Goal: Use online tool/utility: Utilize a website feature to perform a specific function

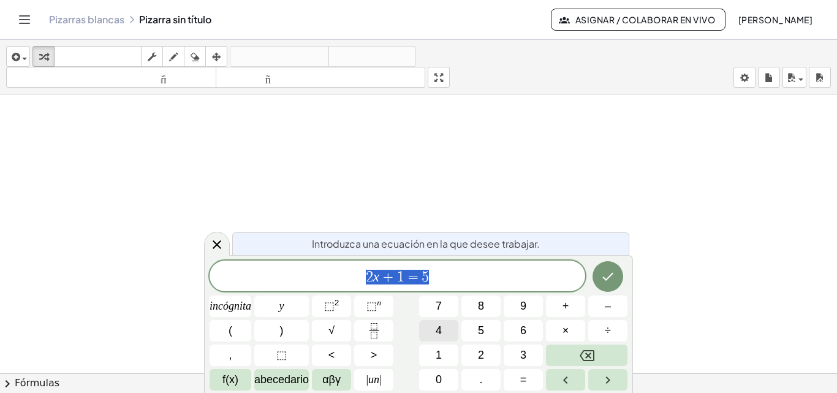
click at [240, 306] on font "incógnita" at bounding box center [230, 306] width 42 height 12
click at [568, 303] on button "+" at bounding box center [565, 305] width 39 height 21
click at [292, 304] on button "y" at bounding box center [281, 305] width 55 height 21
click at [526, 380] on font "=" at bounding box center [523, 379] width 7 height 12
click at [484, 331] on font "5" at bounding box center [481, 330] width 6 height 12
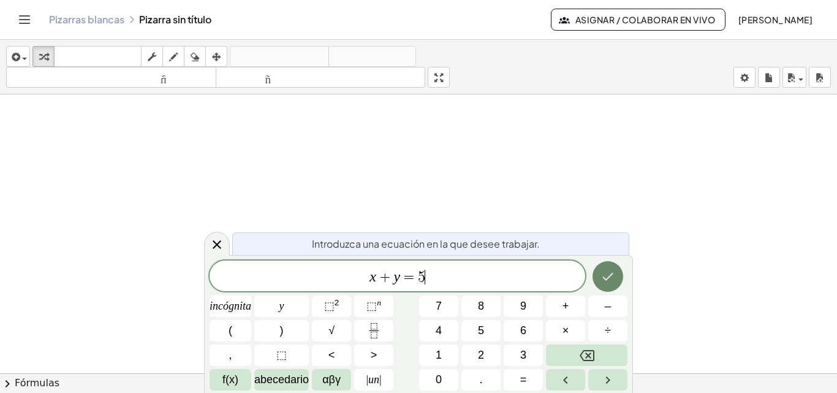
click at [618, 276] on button "Hecho" at bounding box center [607, 276] width 31 height 31
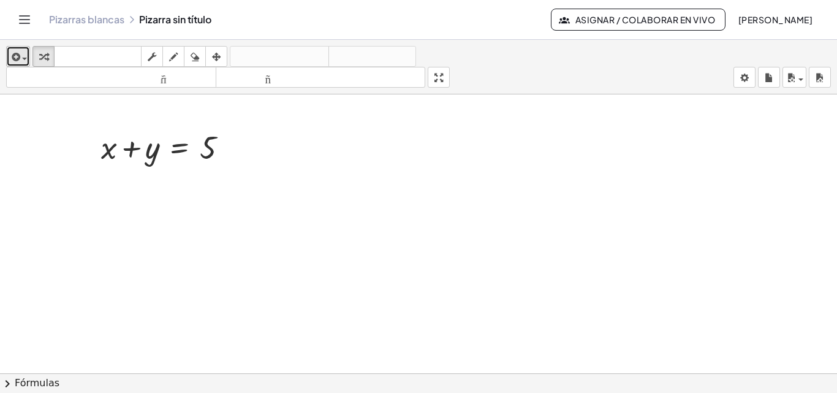
click at [24, 53] on div "button" at bounding box center [18, 56] width 18 height 15
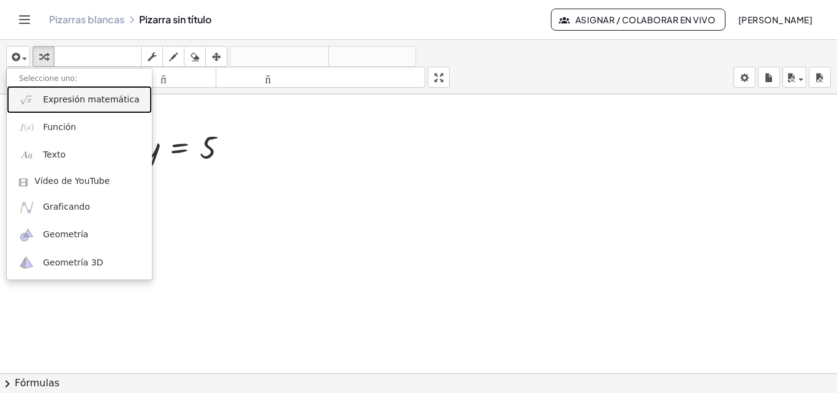
click at [66, 102] on font "Expresión matemática" at bounding box center [91, 99] width 96 height 10
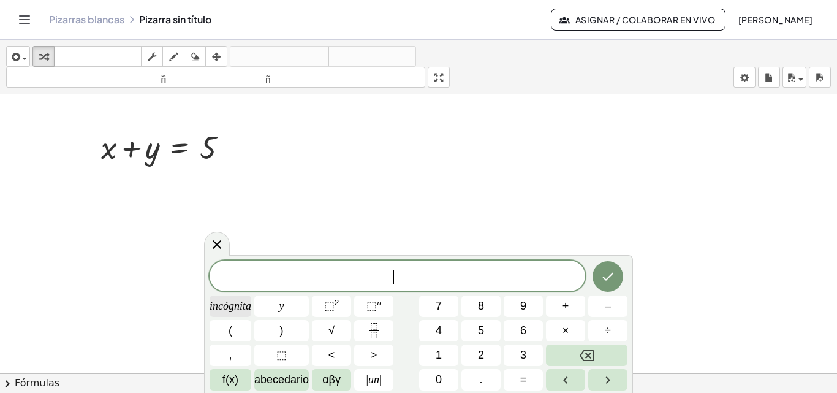
click at [216, 300] on font "incógnita" at bounding box center [230, 306] width 42 height 12
click at [564, 306] on font "+" at bounding box center [565, 306] width 7 height 12
click at [288, 301] on button "y" at bounding box center [281, 305] width 55 height 21
click at [522, 378] on font "=" at bounding box center [523, 379] width 7 height 12
click at [475, 331] on button "5" at bounding box center [480, 330] width 39 height 21
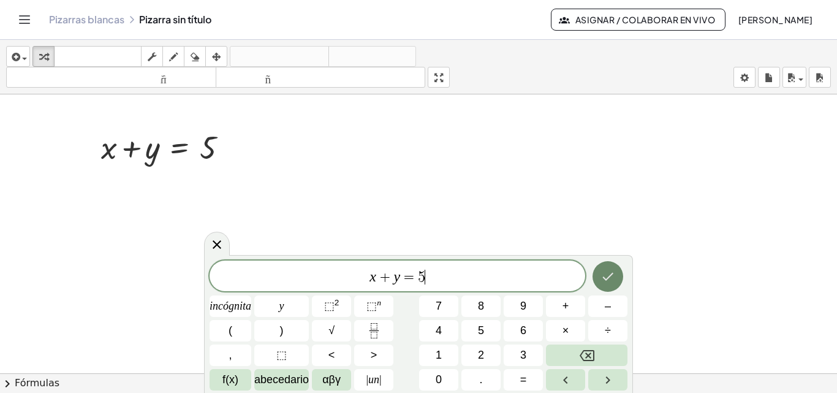
click at [606, 277] on icon "Hecho" at bounding box center [607, 276] width 15 height 15
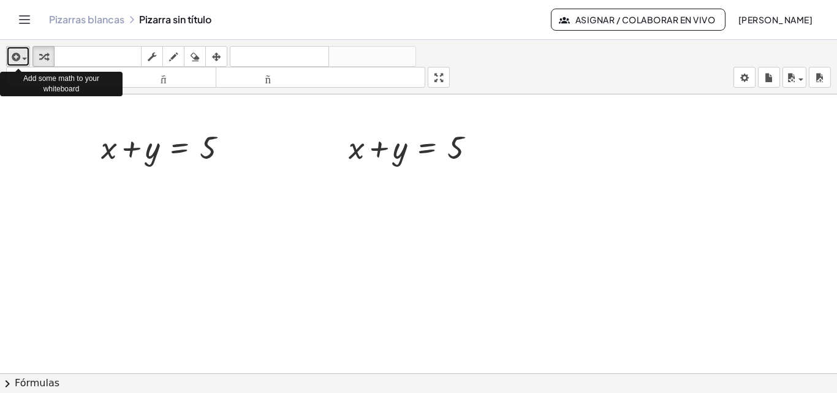
click at [17, 60] on icon "button" at bounding box center [14, 57] width 11 height 15
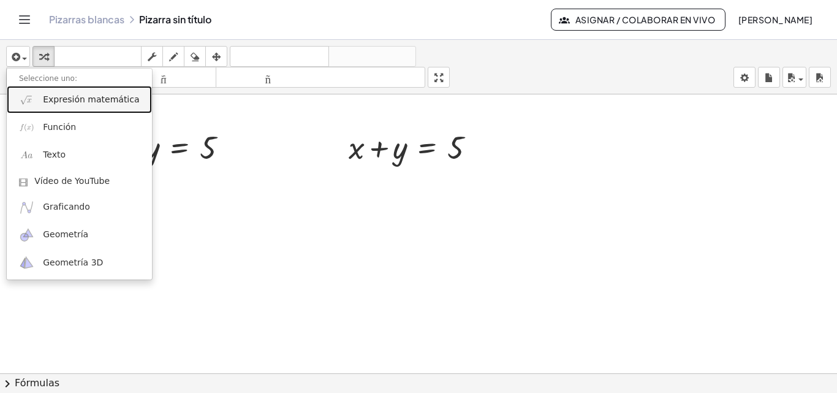
click at [36, 100] on link "Expresión matemática" at bounding box center [79, 100] width 145 height 28
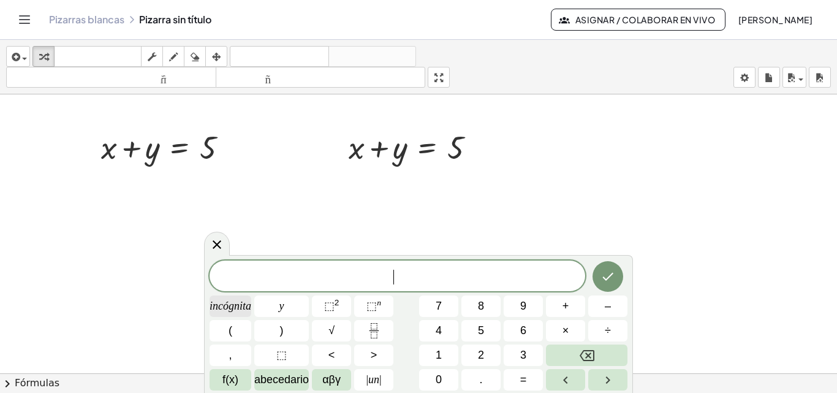
click at [241, 306] on font "incógnita" at bounding box center [230, 306] width 42 height 12
click at [614, 302] on button "–" at bounding box center [607, 305] width 39 height 21
click at [276, 302] on button "y" at bounding box center [281, 305] width 55 height 21
click at [522, 376] on font "=" at bounding box center [523, 379] width 7 height 12
click at [441, 352] on font "1" at bounding box center [438, 355] width 6 height 12
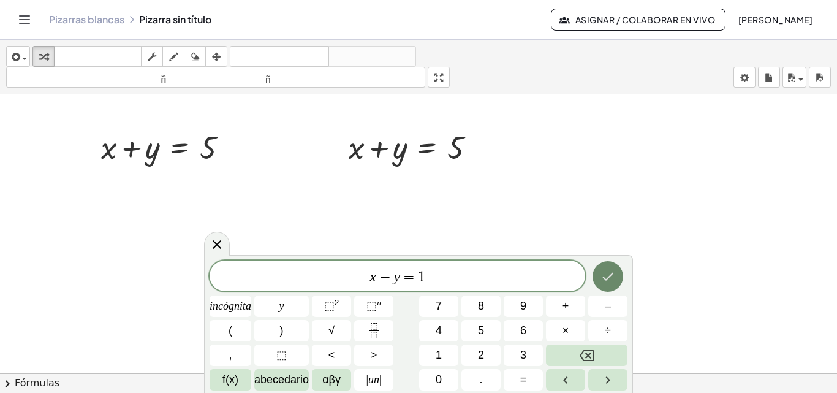
click at [609, 277] on icon "Hecho" at bounding box center [607, 276] width 15 height 15
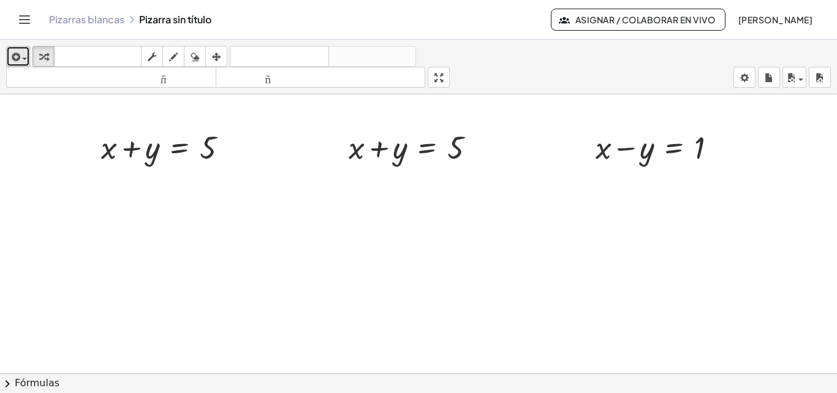
click at [17, 57] on icon "button" at bounding box center [14, 57] width 11 height 15
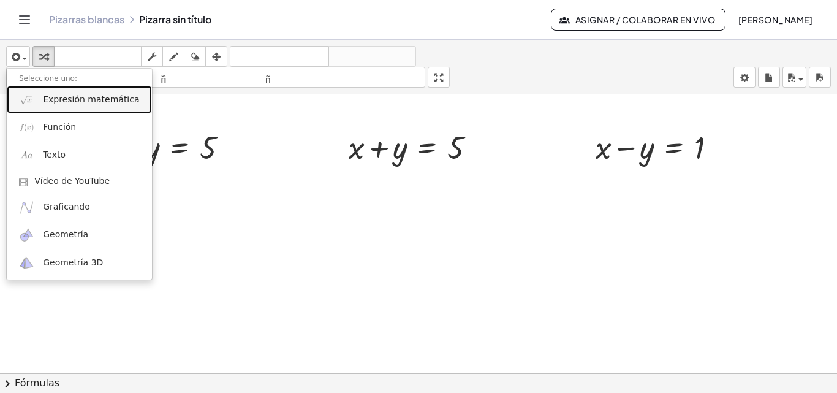
click at [60, 101] on font "Expresión matemática" at bounding box center [91, 99] width 96 height 10
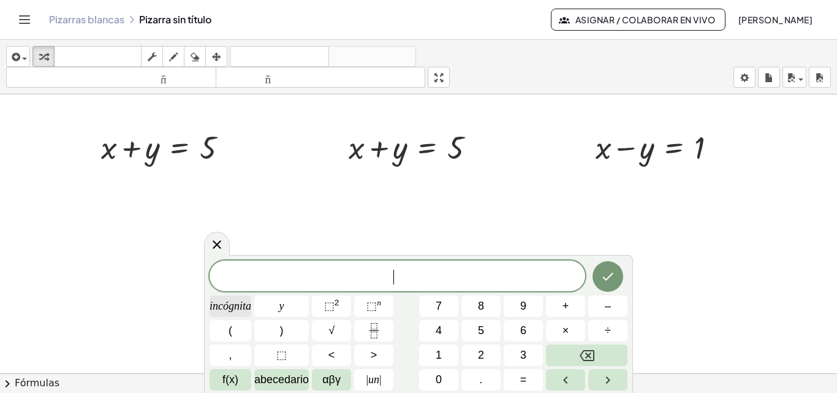
click at [230, 306] on font "incógnita" at bounding box center [230, 306] width 42 height 12
click at [605, 309] on font "–" at bounding box center [608, 306] width 6 height 12
click at [285, 305] on button "y" at bounding box center [281, 305] width 55 height 21
click at [523, 377] on font "=" at bounding box center [523, 379] width 7 height 12
click at [438, 351] on font "1" at bounding box center [438, 355] width 6 height 12
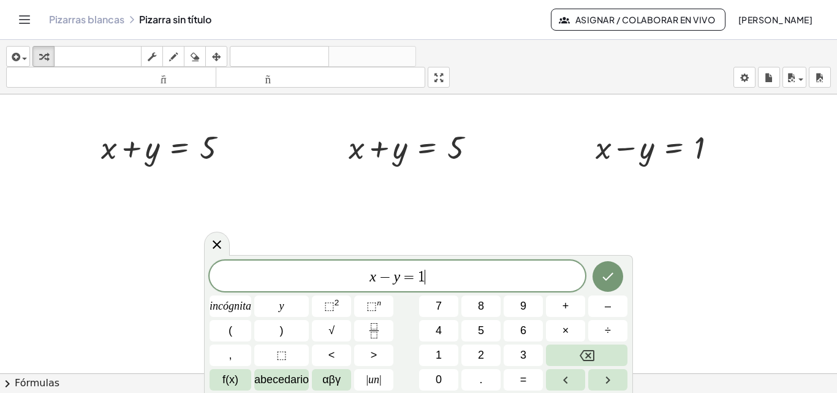
click at [609, 272] on icon "Hecho" at bounding box center [607, 276] width 15 height 15
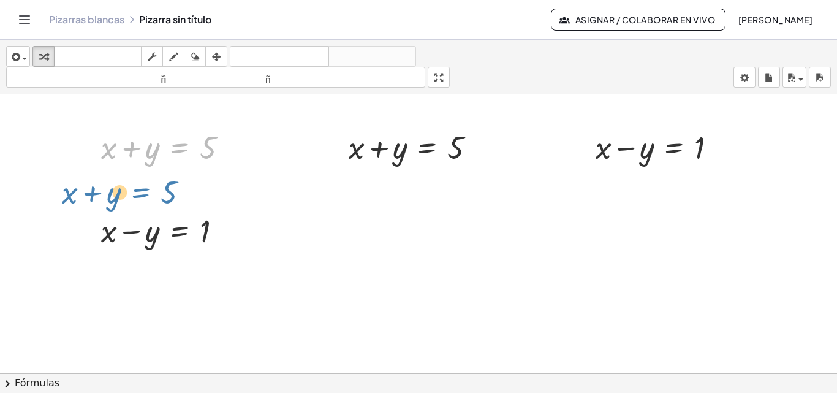
drag, startPoint x: 175, startPoint y: 153, endPoint x: 136, endPoint y: 198, distance: 59.5
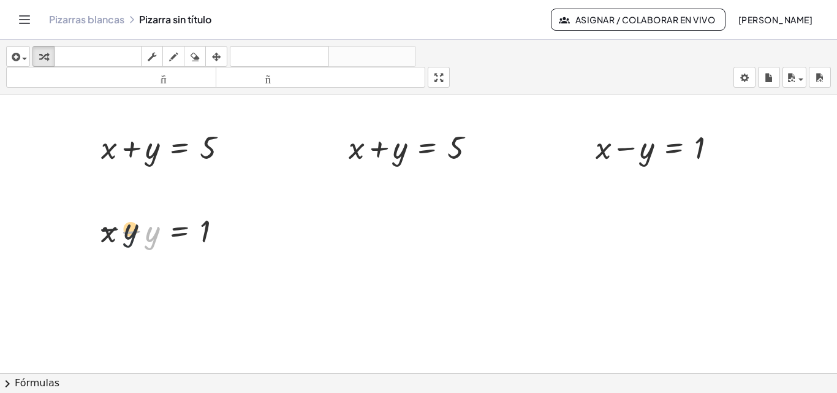
drag, startPoint x: 132, startPoint y: 229, endPoint x: 128, endPoint y: 203, distance: 26.7
click at [19, 58] on icon "button" at bounding box center [14, 57] width 11 height 15
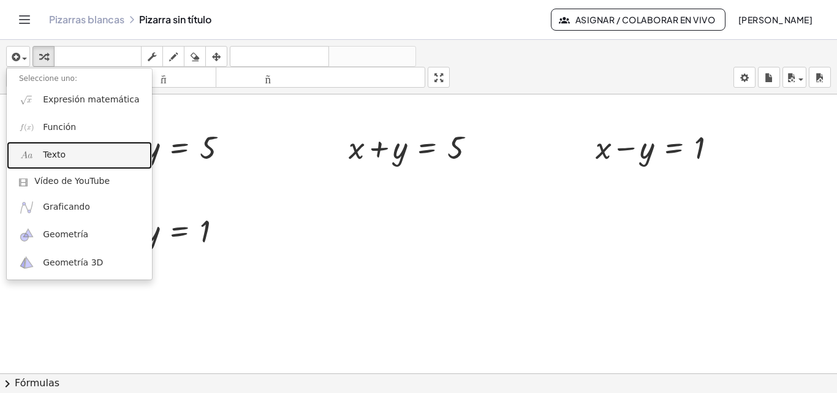
click at [56, 153] on font "Texto" at bounding box center [54, 154] width 23 height 10
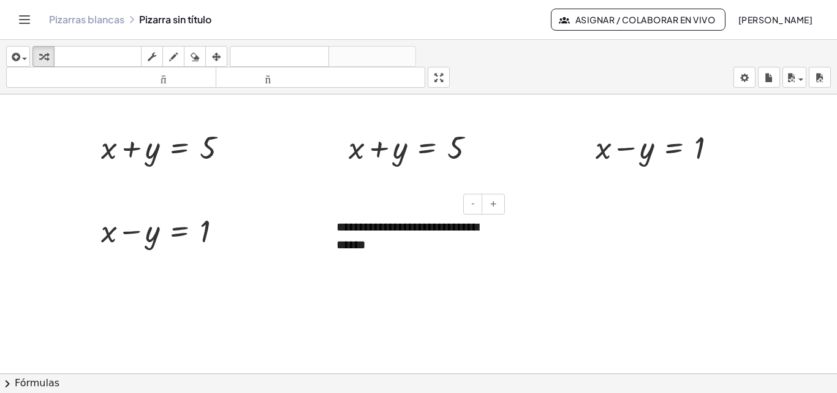
click at [402, 241] on div "**********" at bounding box center [416, 235] width 184 height 59
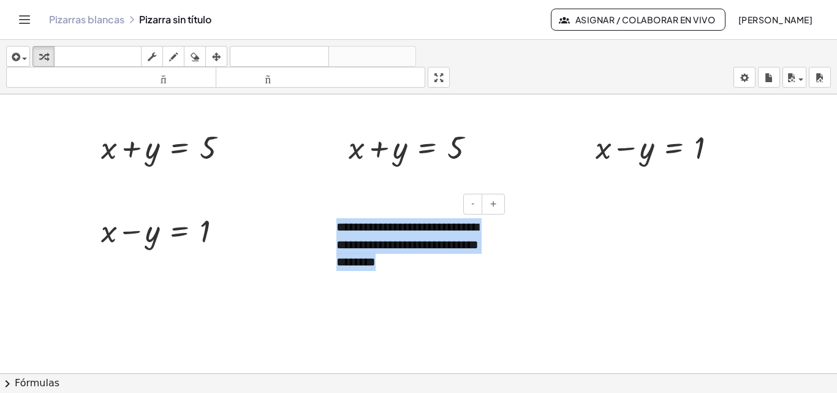
drag, startPoint x: 464, startPoint y: 266, endPoint x: 336, endPoint y: 224, distance: 135.2
click at [336, 224] on div "**********" at bounding box center [416, 244] width 184 height 77
click at [364, 265] on font "**********" at bounding box center [407, 243] width 142 height 47
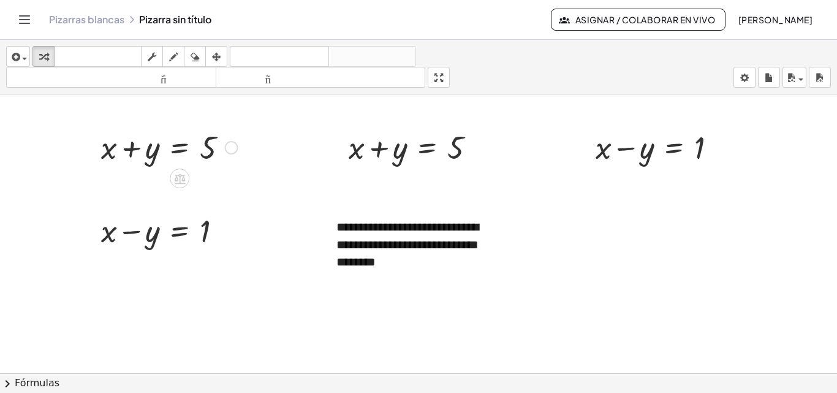
click at [148, 147] on div at bounding box center [169, 147] width 149 height 42
click at [474, 202] on font "-" at bounding box center [472, 203] width 3 height 10
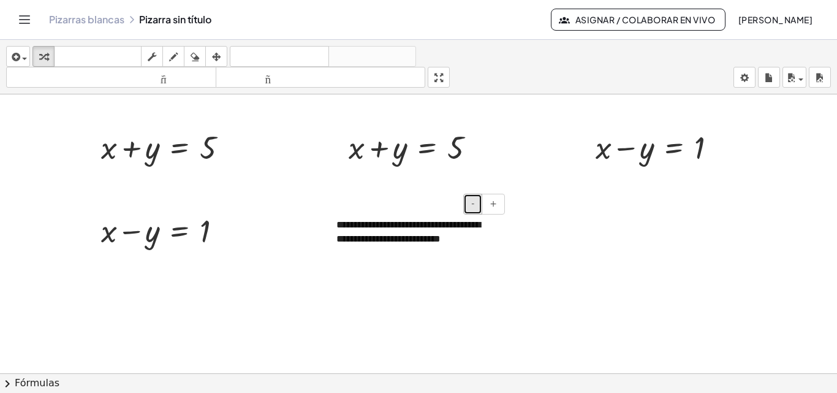
click at [474, 202] on font "-" at bounding box center [472, 203] width 3 height 10
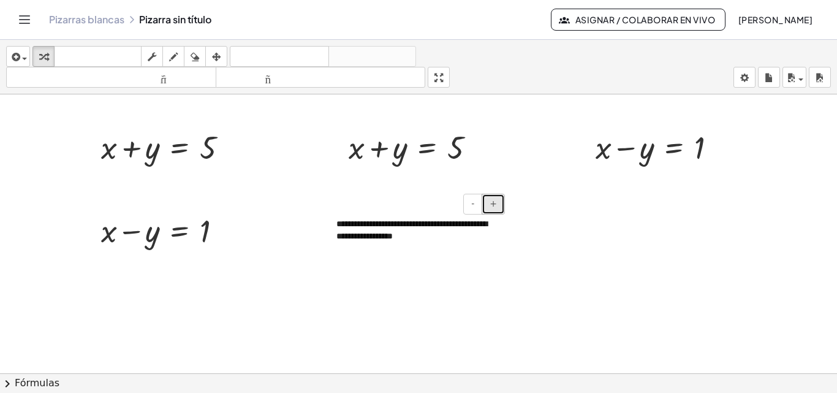
click at [488, 203] on button "+" at bounding box center [492, 204] width 23 height 21
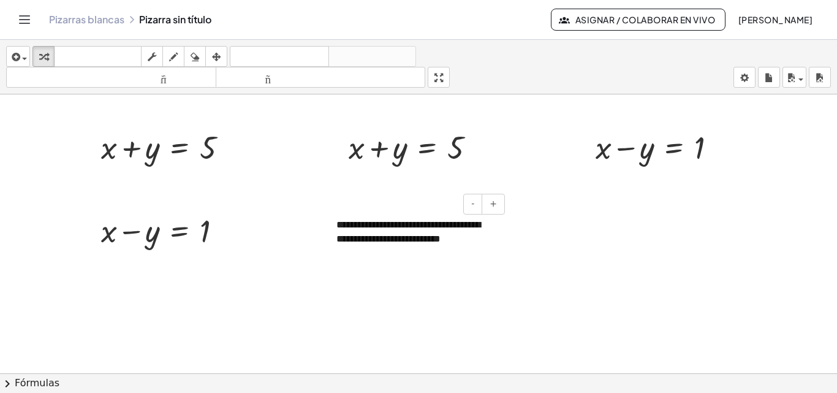
click at [386, 232] on font "**********" at bounding box center [408, 231] width 144 height 23
drag, startPoint x: 336, startPoint y: 226, endPoint x: 324, endPoint y: 214, distance: 17.3
click at [324, 214] on div "**********" at bounding box center [416, 239] width 184 height 67
drag, startPoint x: 325, startPoint y: 206, endPoint x: 304, endPoint y: 205, distance: 21.5
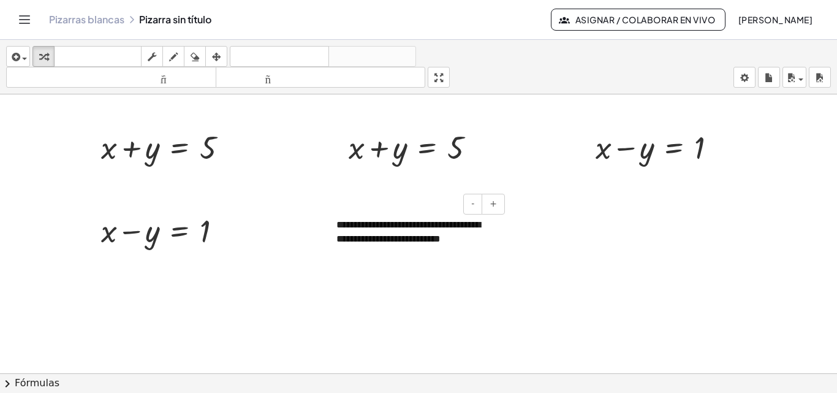
click at [383, 221] on font "**********" at bounding box center [408, 231] width 144 height 23
click at [381, 222] on font "**********" at bounding box center [408, 231] width 144 height 23
click at [474, 208] on font "-" at bounding box center [472, 203] width 3 height 10
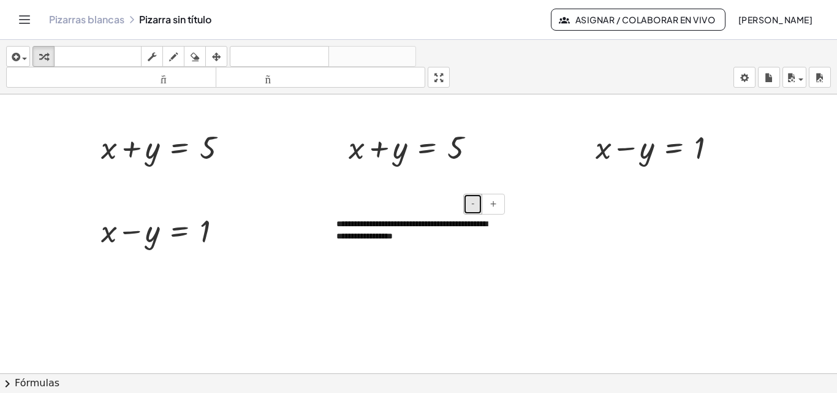
click at [474, 208] on font "-" at bounding box center [472, 203] width 3 height 10
click at [474, 207] on font "-" at bounding box center [472, 203] width 3 height 10
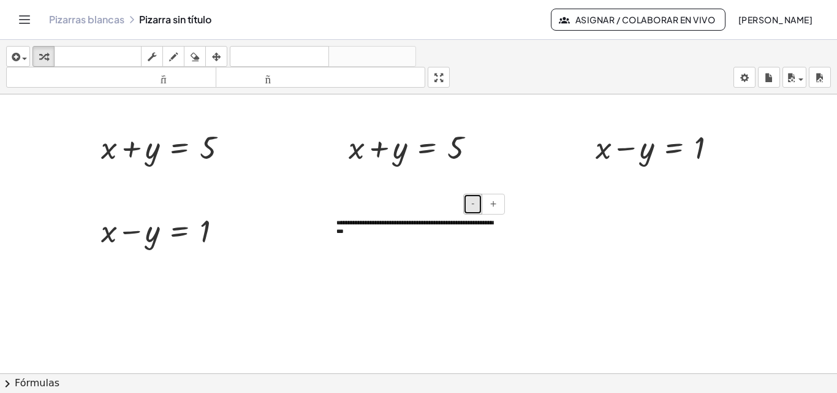
click at [474, 207] on font "-" at bounding box center [472, 203] width 3 height 10
click at [490, 202] on button "+" at bounding box center [492, 204] width 23 height 21
click at [490, 201] on button "+" at bounding box center [492, 204] width 23 height 21
click at [481, 221] on font "**********" at bounding box center [411, 229] width 151 height 21
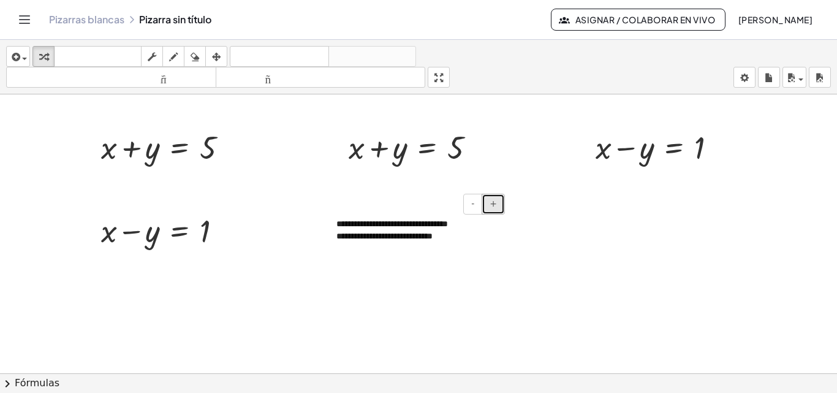
click at [500, 207] on button "+" at bounding box center [492, 204] width 23 height 21
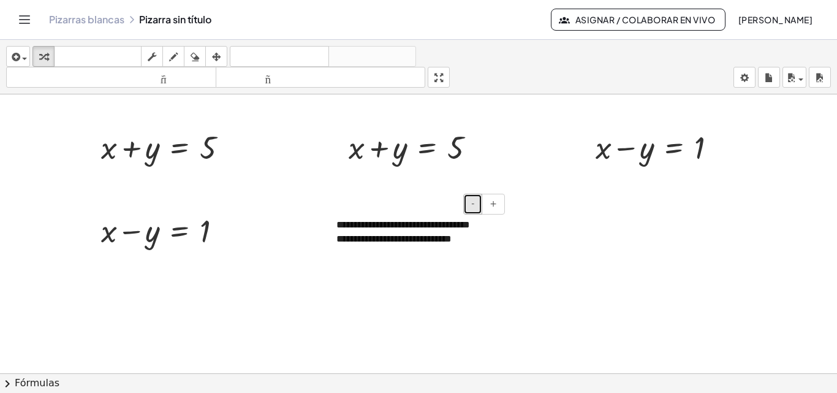
click at [476, 206] on button "-" at bounding box center [472, 204] width 19 height 21
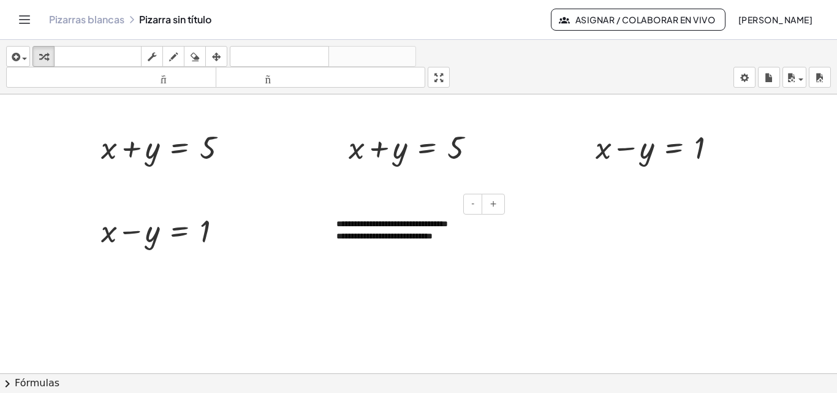
click at [415, 232] on font "**********" at bounding box center [384, 236] width 96 height 9
click at [224, 58] on div "button" at bounding box center [216, 56] width 16 height 15
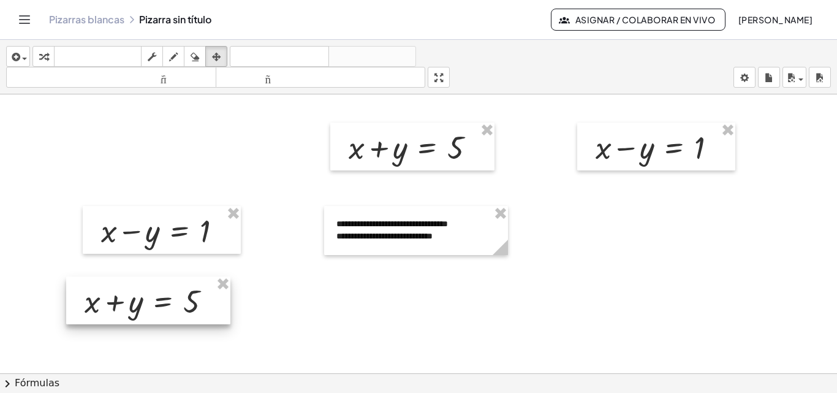
drag, startPoint x: 170, startPoint y: 148, endPoint x: 149, endPoint y: 287, distance: 140.6
click at [151, 301] on div at bounding box center [148, 300] width 164 height 48
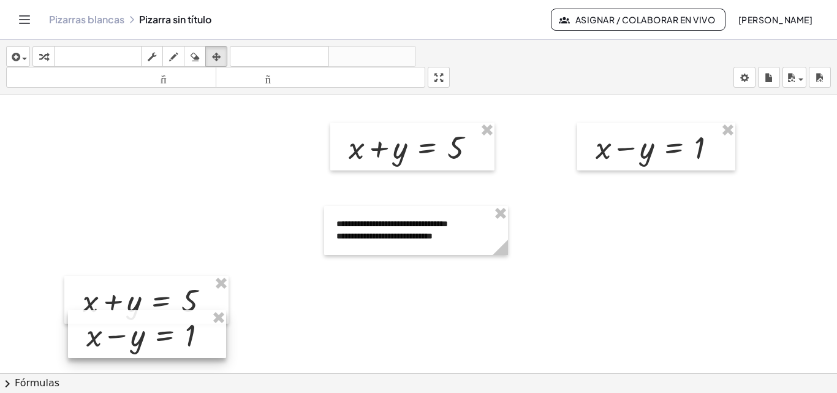
drag, startPoint x: 145, startPoint y: 235, endPoint x: 296, endPoint y: 252, distance: 152.9
click at [129, 335] on div at bounding box center [147, 334] width 158 height 48
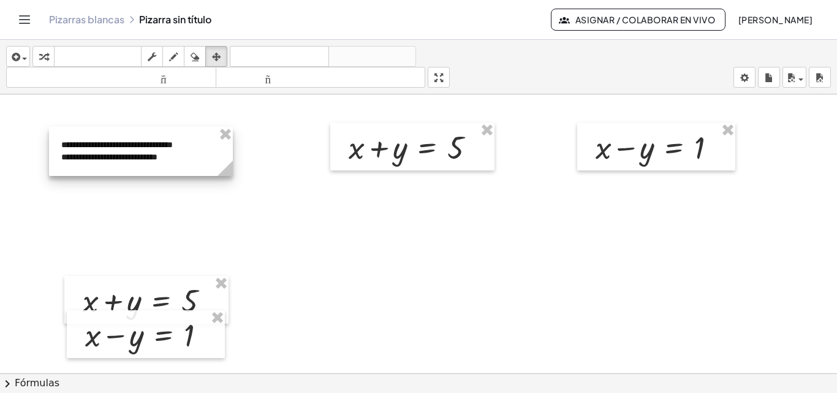
drag, startPoint x: 387, startPoint y: 233, endPoint x: 111, endPoint y: 154, distance: 287.5
click at [111, 154] on div at bounding box center [141, 151] width 184 height 49
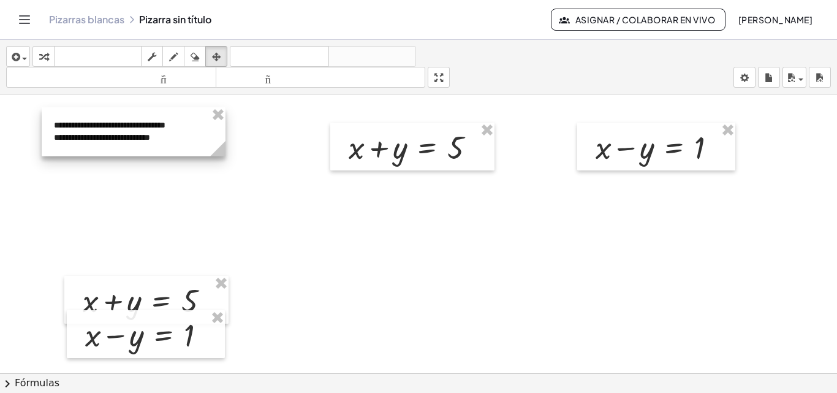
drag, startPoint x: 116, startPoint y: 151, endPoint x: 110, endPoint y: 132, distance: 20.0
click at [110, 132] on div at bounding box center [134, 131] width 184 height 49
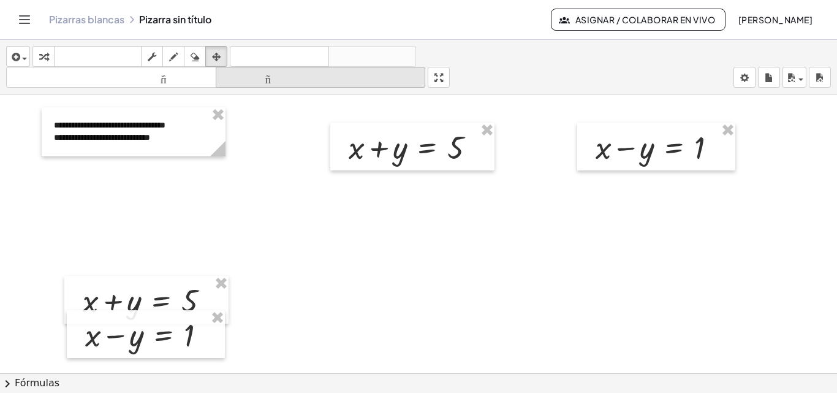
click at [354, 74] on font "tamaño_del_formato" at bounding box center [321, 78] width 204 height 12
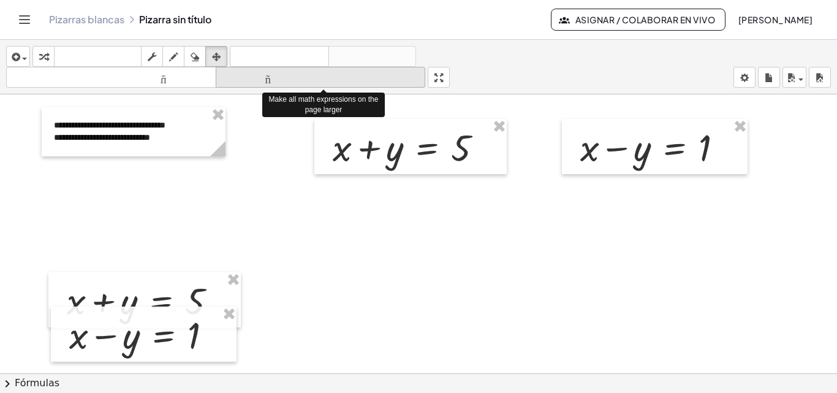
click at [354, 74] on font "tamaño_del_formato" at bounding box center [321, 78] width 204 height 12
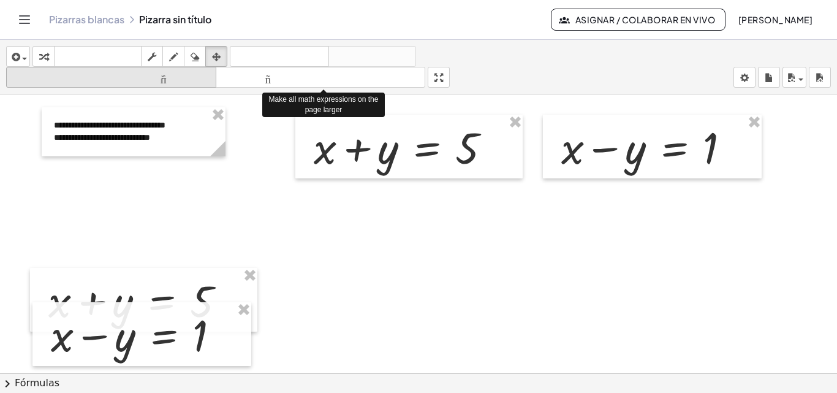
click at [186, 72] on font "tamaño_del_formato" at bounding box center [111, 78] width 204 height 12
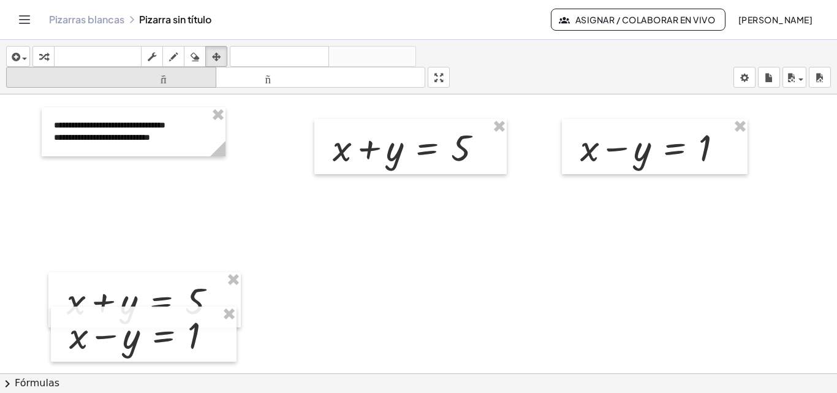
click at [186, 72] on font "tamaño_del_formato" at bounding box center [111, 78] width 204 height 12
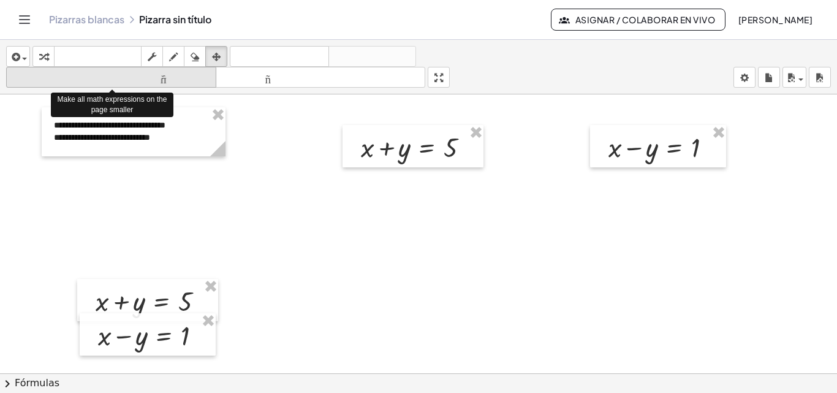
click at [186, 72] on font "tamaño_del_formato" at bounding box center [111, 78] width 204 height 12
click at [161, 77] on font "tamaño_del_formato" at bounding box center [111, 78] width 204 height 12
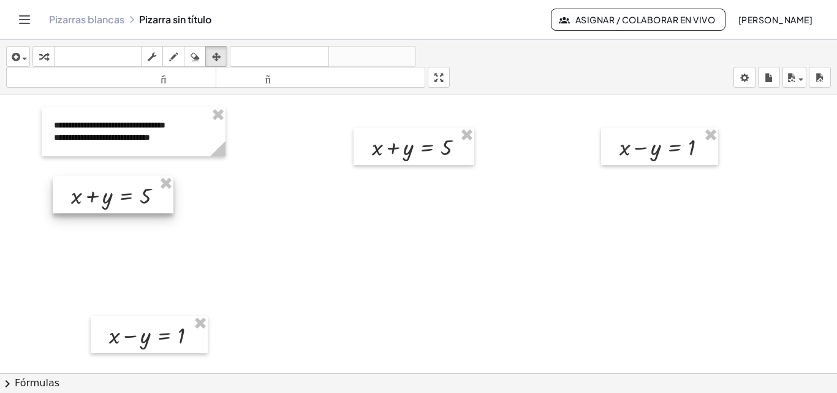
drag, startPoint x: 122, startPoint y: 266, endPoint x: 134, endPoint y: 241, distance: 27.9
click at [107, 198] on div at bounding box center [113, 194] width 121 height 37
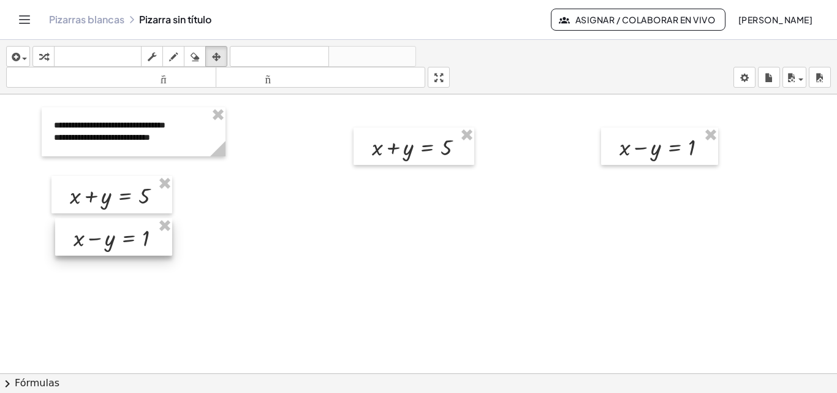
drag, startPoint x: 145, startPoint y: 323, endPoint x: 113, endPoint y: 232, distance: 96.5
click at [113, 232] on div at bounding box center [113, 236] width 117 height 37
click at [47, 58] on icon "button" at bounding box center [43, 57] width 9 height 15
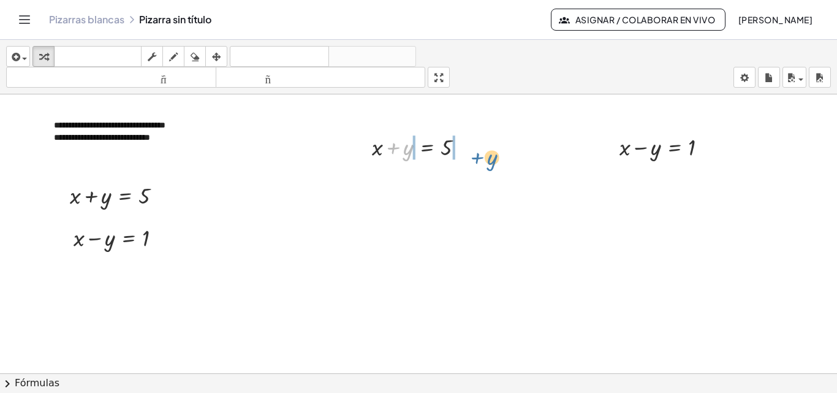
drag, startPoint x: 404, startPoint y: 150, endPoint x: 429, endPoint y: 156, distance: 25.7
click at [391, 180] on div at bounding box center [423, 177] width 174 height 31
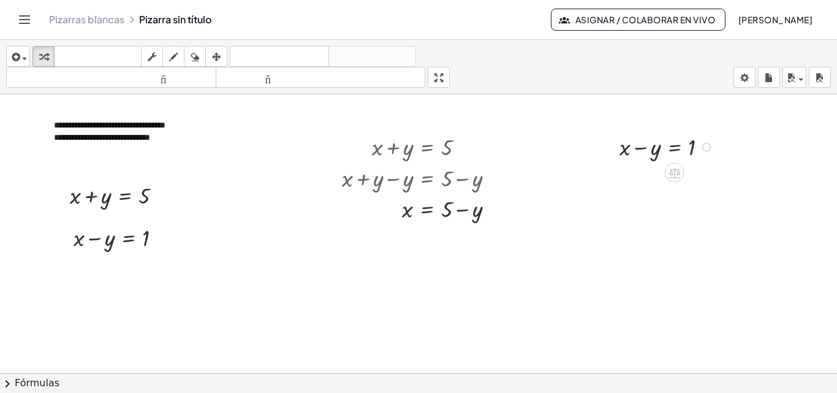
click at [636, 150] on div at bounding box center [668, 145] width 110 height 31
drag, startPoint x: 650, startPoint y: 148, endPoint x: 706, endPoint y: 164, distance: 58.6
click at [643, 182] on div at bounding box center [668, 177] width 170 height 31
click at [18, 56] on icon "button" at bounding box center [14, 57] width 11 height 15
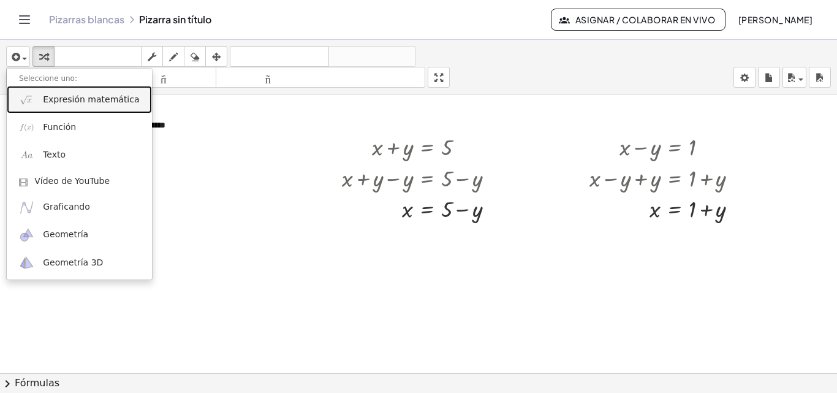
click at [40, 103] on link "Expresión matemática" at bounding box center [79, 100] width 145 height 28
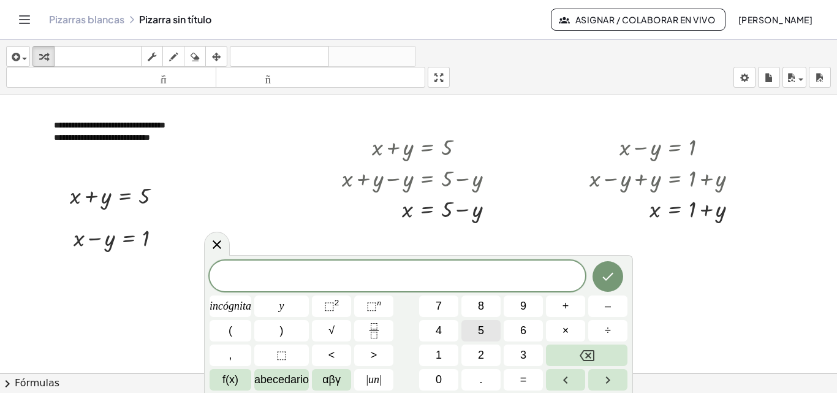
click at [484, 326] on font "5" at bounding box center [481, 330] width 6 height 12
click at [606, 301] on font "–" at bounding box center [608, 306] width 6 height 12
click at [288, 300] on button "y" at bounding box center [281, 305] width 55 height 21
click at [520, 380] on font "=" at bounding box center [523, 379] width 7 height 12
click at [432, 349] on button "1" at bounding box center [438, 354] width 39 height 21
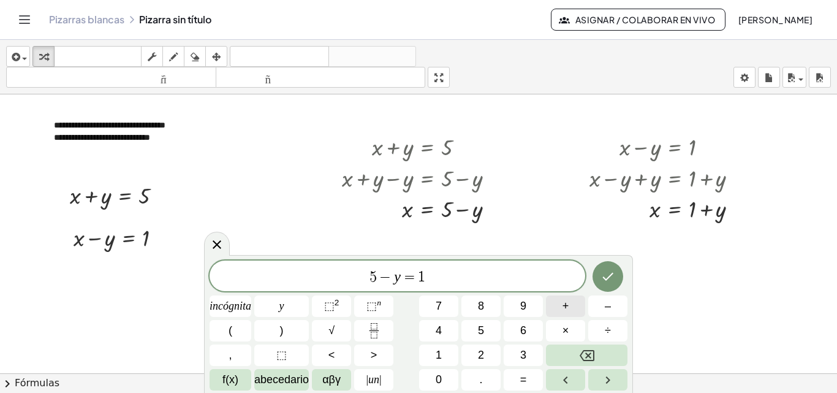
click at [563, 307] on font "+" at bounding box center [565, 306] width 7 height 12
click at [279, 310] on font "y" at bounding box center [281, 306] width 5 height 12
click at [519, 378] on button "=" at bounding box center [522, 379] width 39 height 21
click at [589, 352] on icon "Retroceso" at bounding box center [586, 355] width 15 height 15
click at [610, 277] on icon "Hecho" at bounding box center [607, 276] width 15 height 15
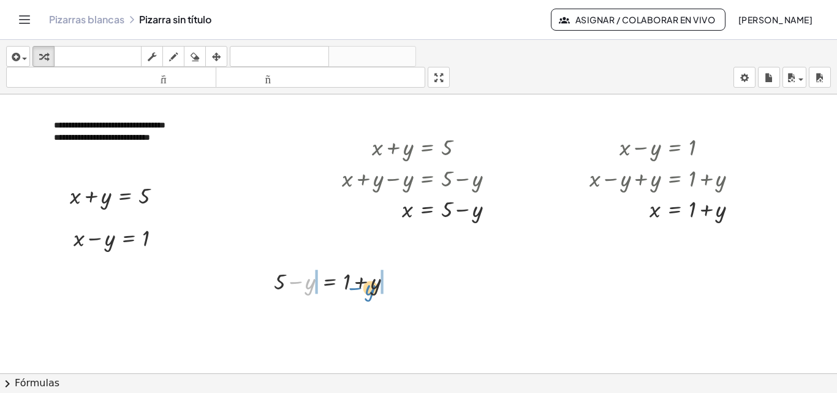
drag, startPoint x: 310, startPoint y: 286, endPoint x: 370, endPoint y: 292, distance: 60.3
click at [370, 292] on div at bounding box center [338, 280] width 140 height 31
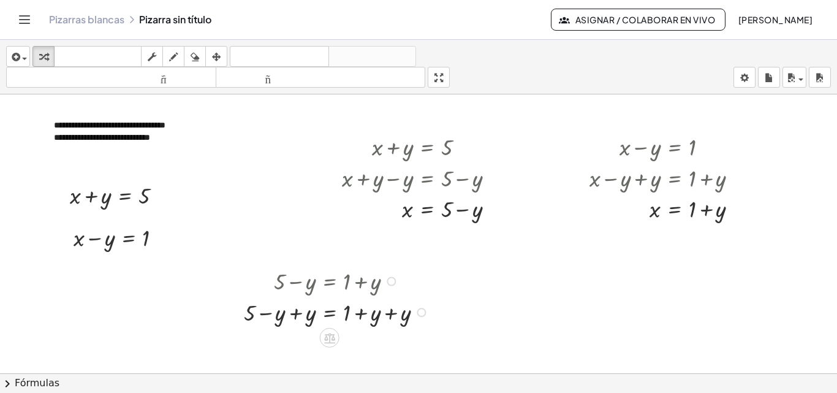
click at [292, 311] on div at bounding box center [338, 311] width 201 height 31
click at [371, 315] on div at bounding box center [353, 311] width 171 height 31
click at [396, 345] on div at bounding box center [338, 341] width 201 height 31
drag, startPoint x: 346, startPoint y: 347, endPoint x: 315, endPoint y: 349, distance: 31.3
click at [301, 342] on div at bounding box center [343, 341] width 210 height 31
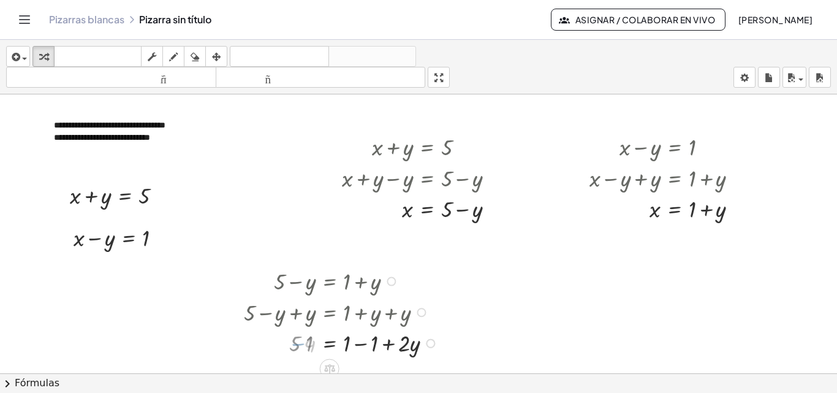
click at [367, 344] on div at bounding box center [343, 341] width 210 height 31
click at [285, 56] on font "deshacer" at bounding box center [279, 57] width 93 height 12
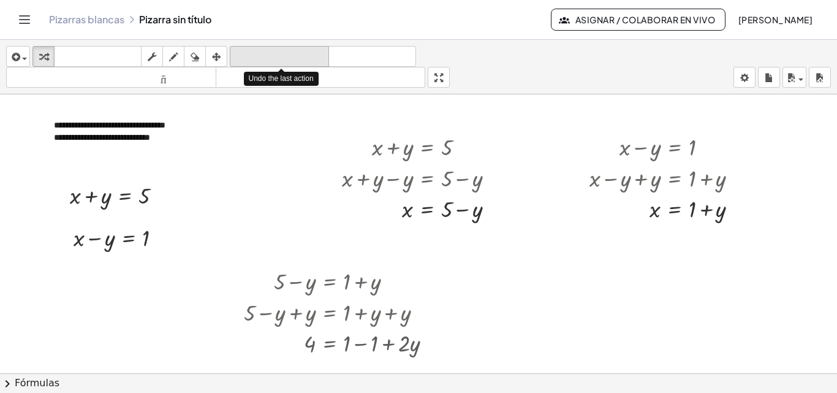
click at [285, 56] on font "deshacer" at bounding box center [279, 57] width 93 height 12
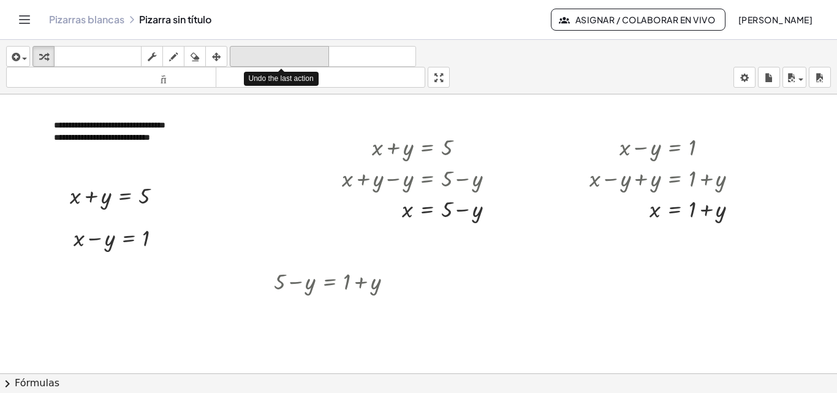
click at [285, 56] on font "deshacer" at bounding box center [279, 57] width 93 height 12
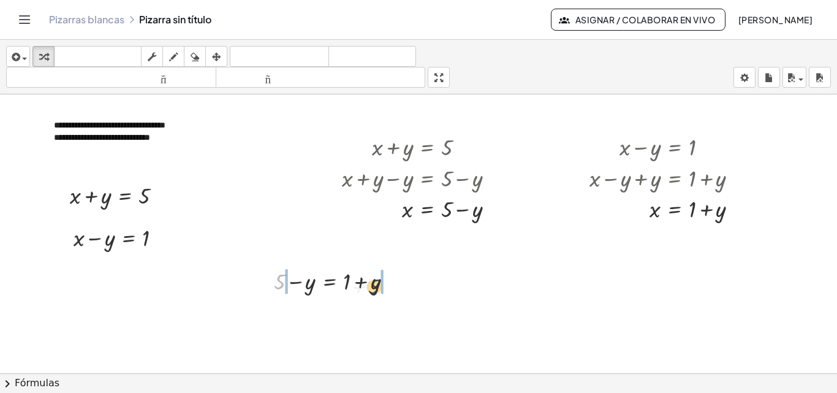
drag, startPoint x: 279, startPoint y: 286, endPoint x: 377, endPoint y: 291, distance: 97.5
click at [377, 291] on div at bounding box center [338, 280] width 140 height 31
click at [265, 315] on div at bounding box center [337, 311] width 203 height 31
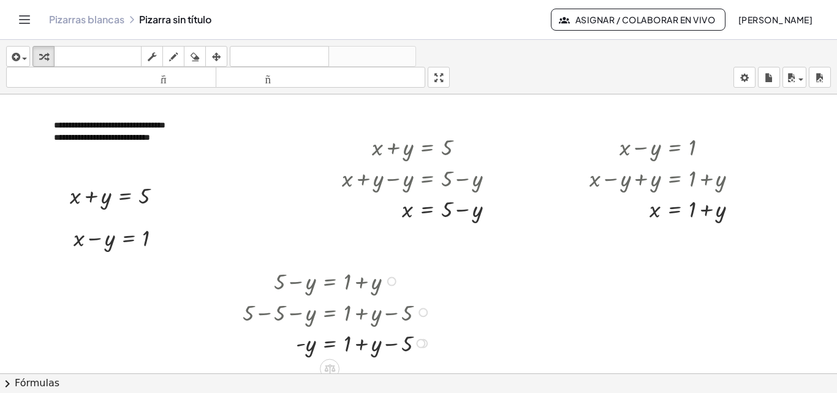
click at [355, 344] on div at bounding box center [337, 341] width 203 height 31
click at [275, 55] on font "deshacer" at bounding box center [279, 57] width 93 height 12
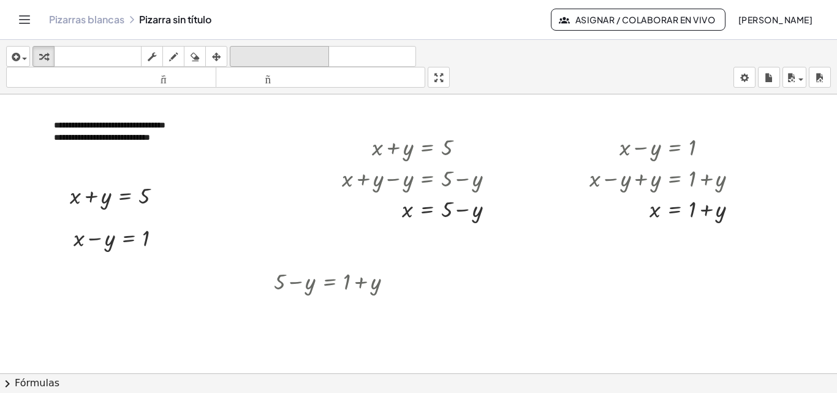
click at [266, 52] on font "deshacer" at bounding box center [279, 57] width 93 height 12
drag, startPoint x: 371, startPoint y: 285, endPoint x: 303, endPoint y: 285, distance: 68.0
click at [303, 285] on div at bounding box center [338, 280] width 140 height 31
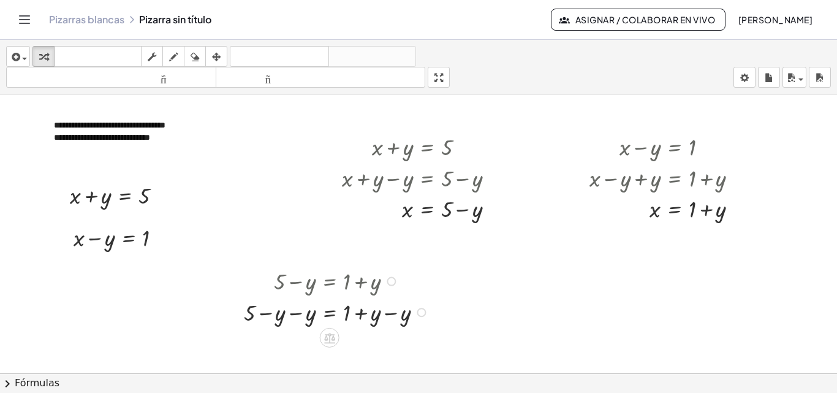
click at [297, 283] on div at bounding box center [338, 280] width 201 height 31
click at [292, 315] on div at bounding box center [338, 311] width 201 height 31
click at [385, 316] on div at bounding box center [338, 311] width 201 height 31
click at [380, 350] on div at bounding box center [338, 341] width 201 height 31
click at [384, 347] on div at bounding box center [338, 341] width 201 height 31
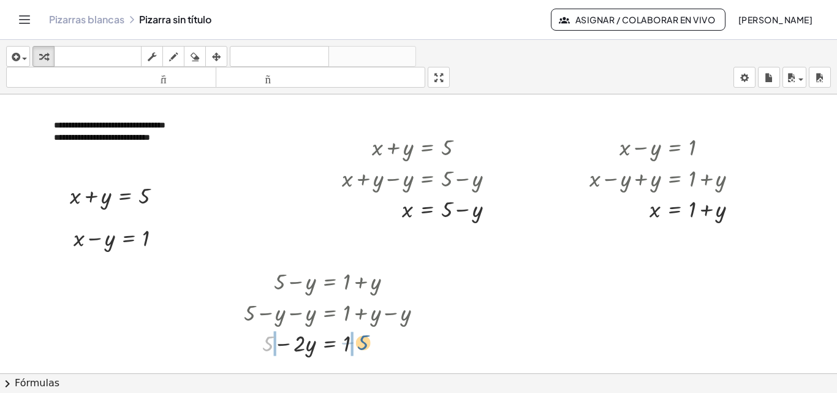
drag, startPoint x: 358, startPoint y: 345, endPoint x: 367, endPoint y: 344, distance: 9.3
click at [367, 344] on div at bounding box center [338, 341] width 201 height 31
click at [251, 345] on div at bounding box center [331, 341] width 214 height 31
click at [357, 341] on div at bounding box center [338, 341] width 201 height 31
click at [331, 291] on div at bounding box center [338, 280] width 201 height 31
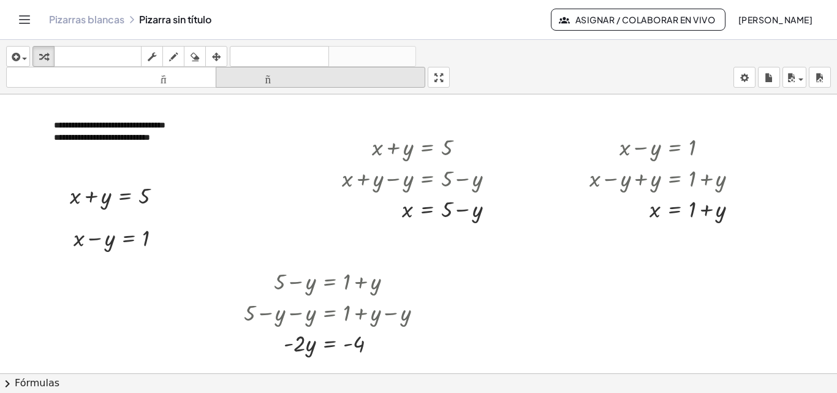
click at [219, 55] on icon "button" at bounding box center [216, 57] width 9 height 15
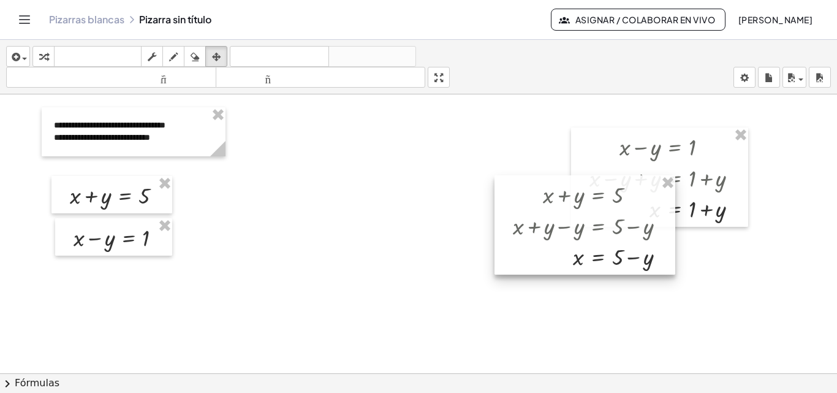
drag, startPoint x: 456, startPoint y: 151, endPoint x: 627, endPoint y: 199, distance: 177.4
click at [627, 199] on div at bounding box center [584, 224] width 181 height 99
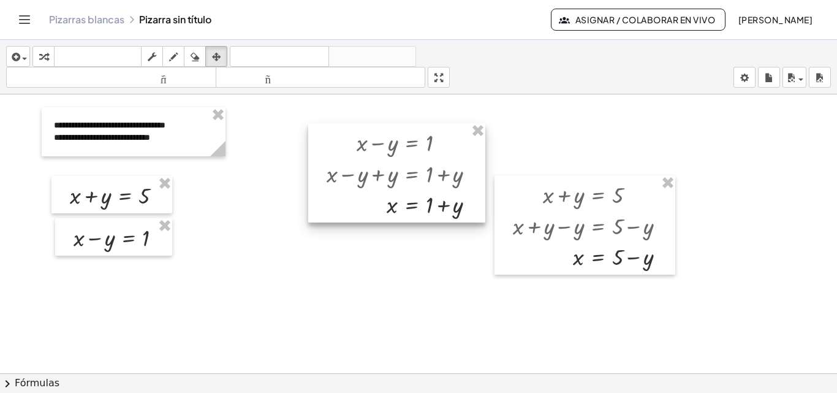
drag, startPoint x: 491, startPoint y: 175, endPoint x: 386, endPoint y: 149, distance: 107.7
click at [386, 149] on div at bounding box center [396, 172] width 177 height 99
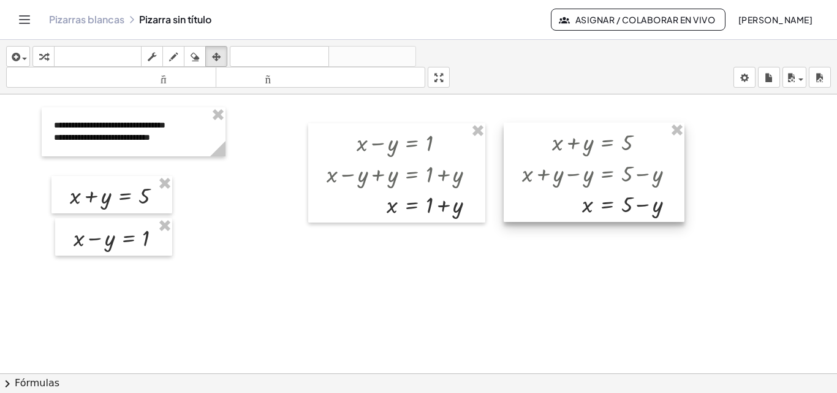
drag, startPoint x: 579, startPoint y: 210, endPoint x: 588, endPoint y: 157, distance: 53.5
click at [588, 157] on div at bounding box center [593, 171] width 181 height 99
click at [19, 57] on icon "button" at bounding box center [14, 57] width 11 height 15
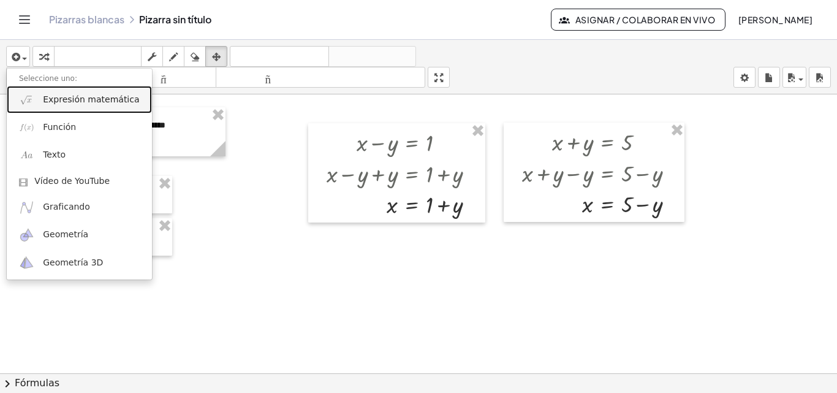
click at [63, 99] on font "Expresión matemática" at bounding box center [91, 99] width 96 height 10
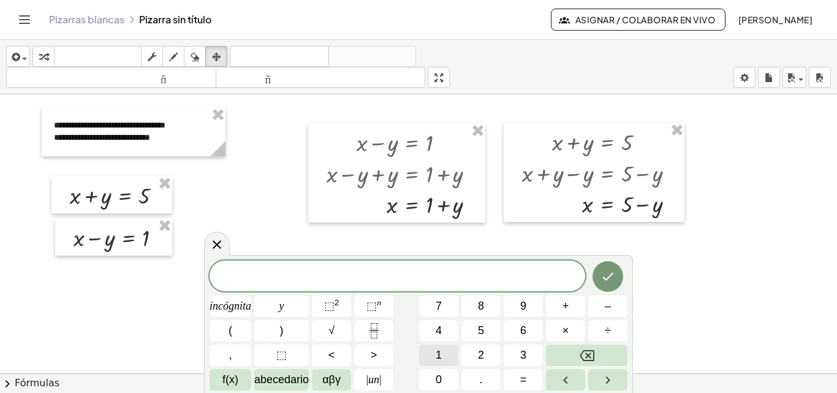
click at [435, 356] on font "1" at bounding box center [438, 355] width 6 height 12
click at [565, 304] on font "+" at bounding box center [565, 306] width 7 height 12
click at [284, 307] on button "y" at bounding box center [281, 305] width 55 height 21
click at [516, 379] on button "=" at bounding box center [522, 379] width 39 height 21
click at [480, 327] on font "5" at bounding box center [481, 330] width 6 height 12
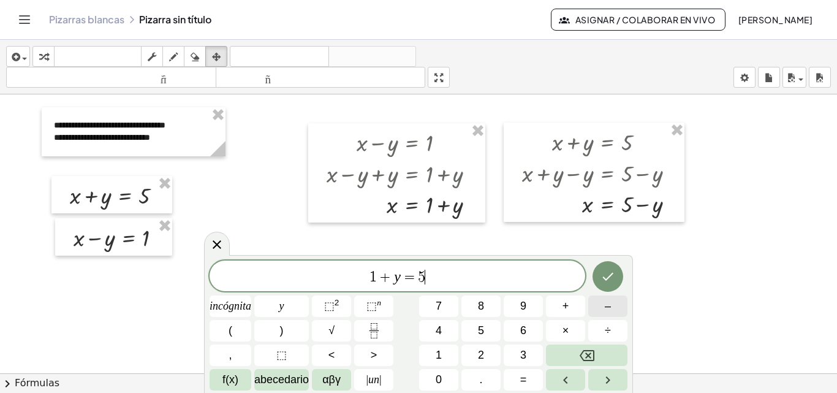
click at [607, 307] on font "–" at bounding box center [608, 306] width 6 height 12
click at [281, 307] on font "y" at bounding box center [281, 306] width 5 height 12
click at [608, 278] on icon "Hecho" at bounding box center [607, 276] width 15 height 15
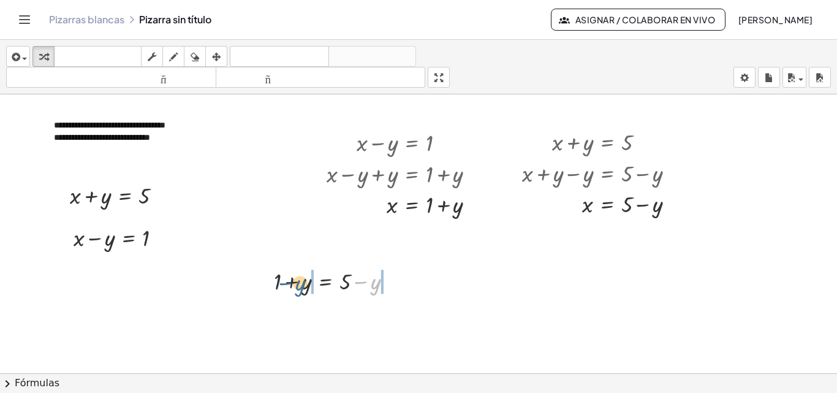
drag, startPoint x: 367, startPoint y: 285, endPoint x: 292, endPoint y: 286, distance: 76.0
click at [292, 286] on div at bounding box center [338, 280] width 140 height 31
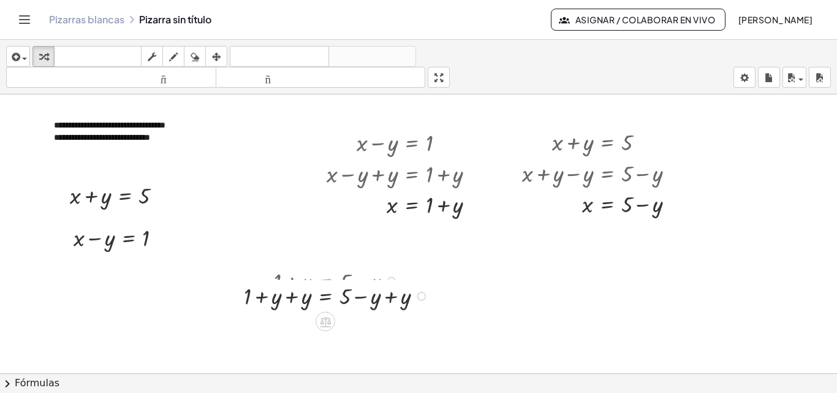
click at [292, 283] on div at bounding box center [338, 280] width 201 height 31
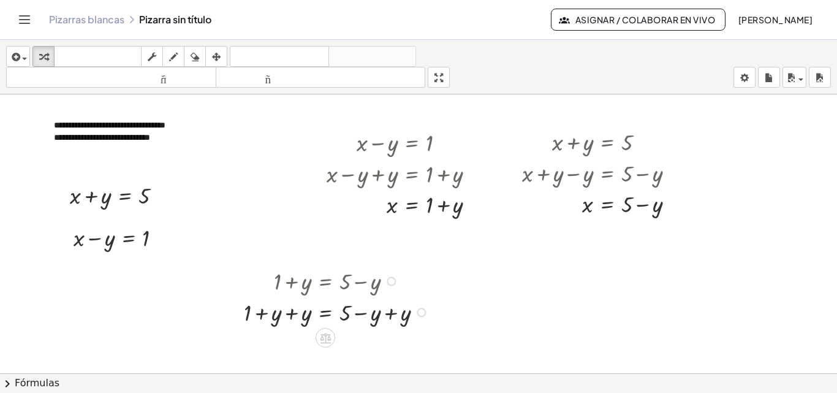
click at [288, 312] on div at bounding box center [338, 311] width 201 height 31
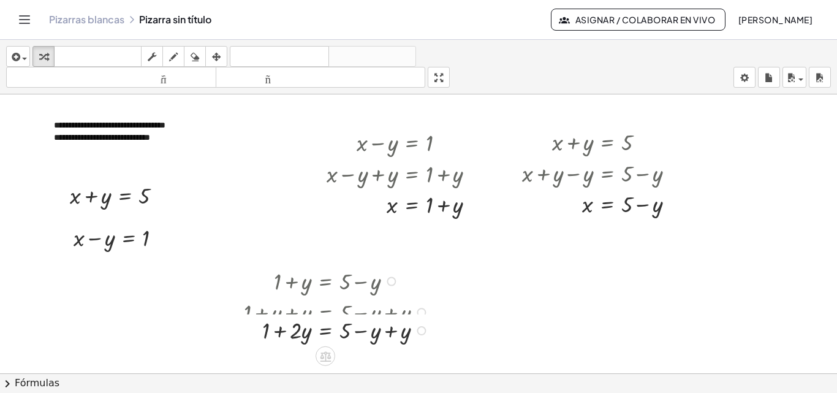
click at [386, 311] on div at bounding box center [338, 311] width 201 height 31
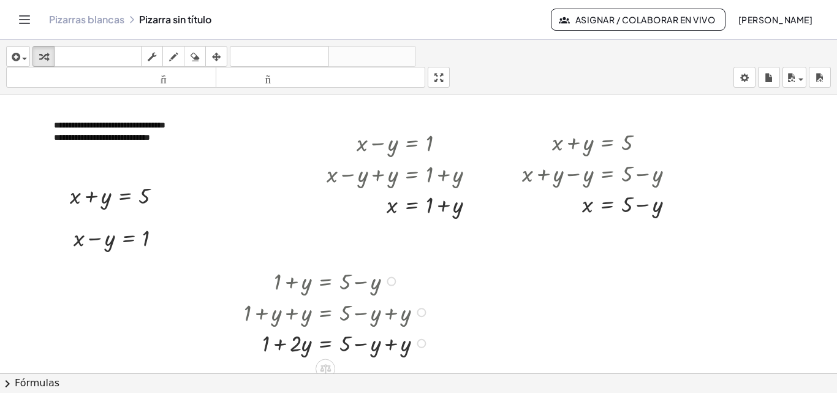
click at [385, 344] on div at bounding box center [338, 341] width 201 height 31
drag, startPoint x: 268, startPoint y: 346, endPoint x: 375, endPoint y: 350, distance: 107.3
click at [375, 350] on div at bounding box center [338, 341] width 201 height 31
click at [364, 343] on div at bounding box center [333, 341] width 210 height 31
click at [253, 344] on div at bounding box center [333, 341] width 210 height 31
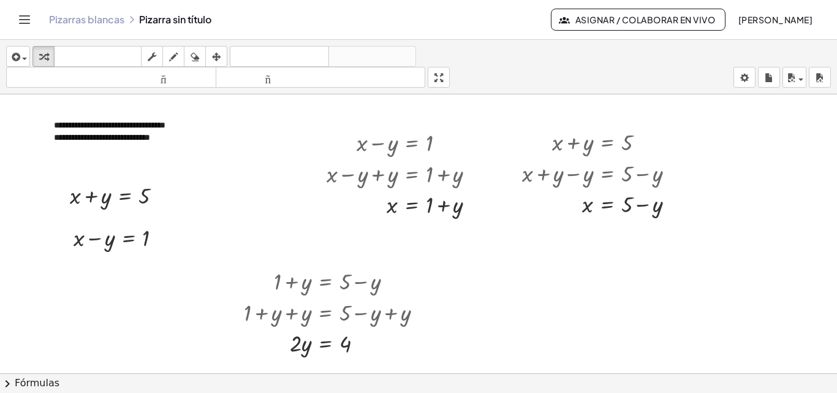
click at [443, 130] on div "**********" at bounding box center [418, 216] width 837 height 353
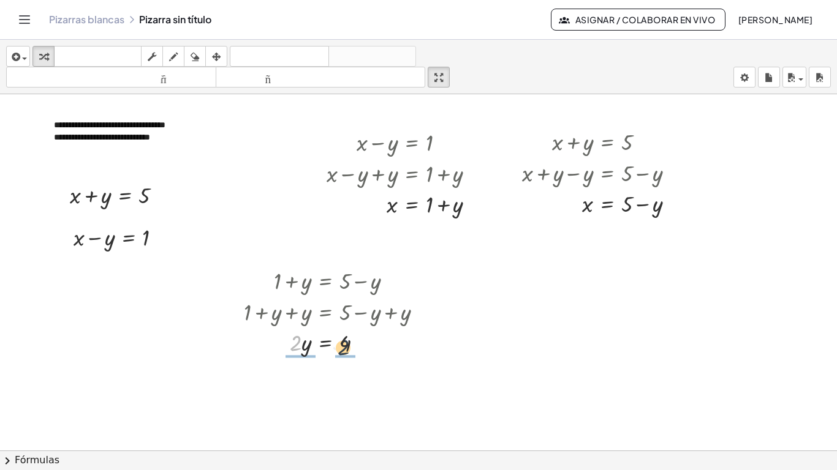
drag, startPoint x: 296, startPoint y: 304, endPoint x: 350, endPoint y: 310, distance: 53.6
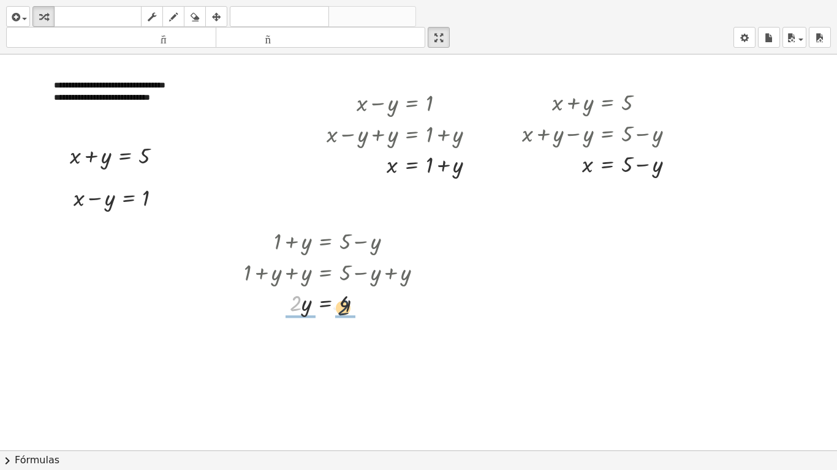
click at [350, 310] on div at bounding box center [338, 302] width 201 height 31
click at [301, 336] on div at bounding box center [338, 340] width 201 height 45
click at [346, 334] on div at bounding box center [338, 340] width 201 height 45
click at [295, 341] on div at bounding box center [338, 340] width 201 height 45
click at [347, 344] on div at bounding box center [331, 340] width 214 height 45
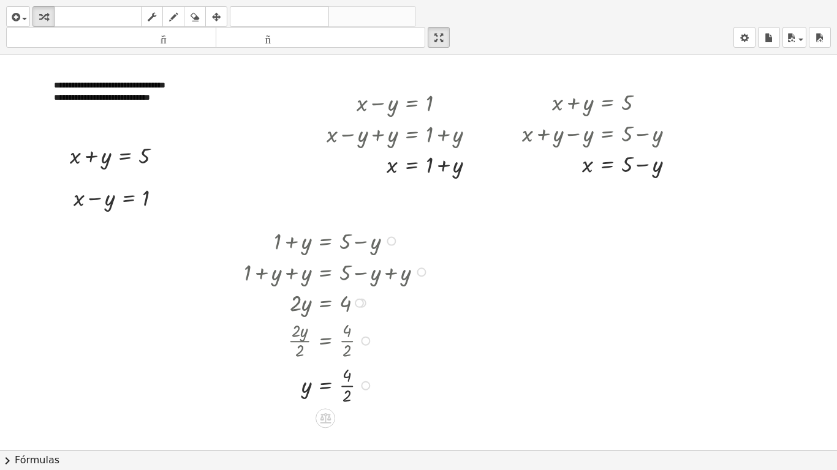
click at [347, 388] on div at bounding box center [338, 385] width 201 height 45
click at [23, 17] on div "button" at bounding box center [18, 16] width 18 height 15
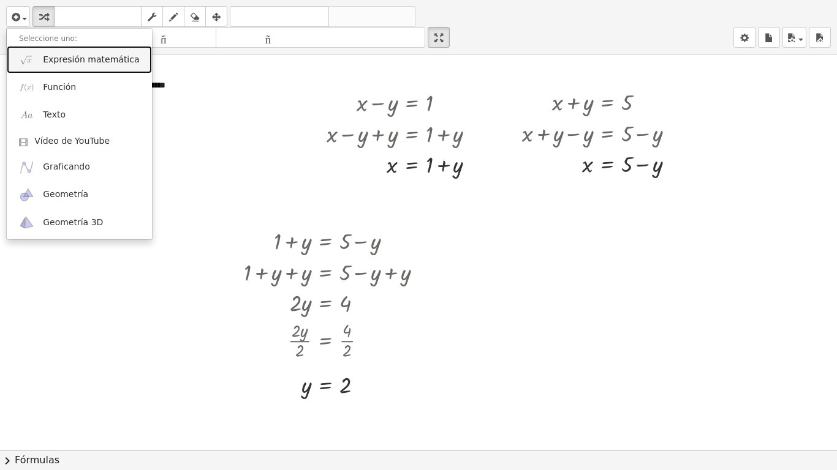
click at [45, 56] on font "Expresión matemática" at bounding box center [91, 60] width 96 height 10
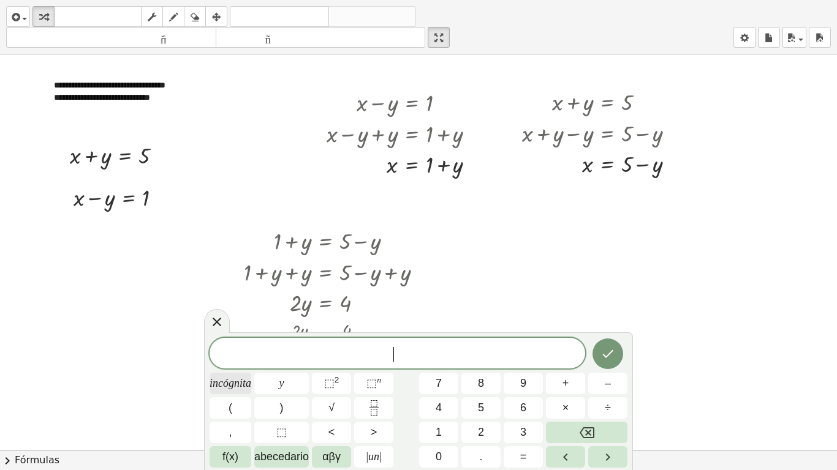
click at [229, 385] on font "incógnita" at bounding box center [230, 383] width 42 height 12
click at [567, 382] on font "+" at bounding box center [565, 383] width 7 height 12
click at [488, 392] on button "2" at bounding box center [480, 432] width 39 height 21
click at [521, 392] on font "=" at bounding box center [523, 457] width 7 height 12
click at [484, 392] on font "5" at bounding box center [481, 408] width 6 height 12
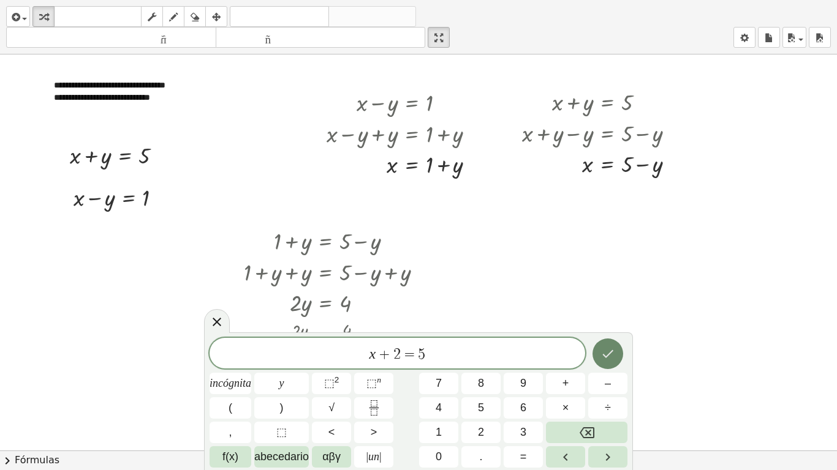
click at [610, 350] on icon "Hecho" at bounding box center [607, 354] width 15 height 15
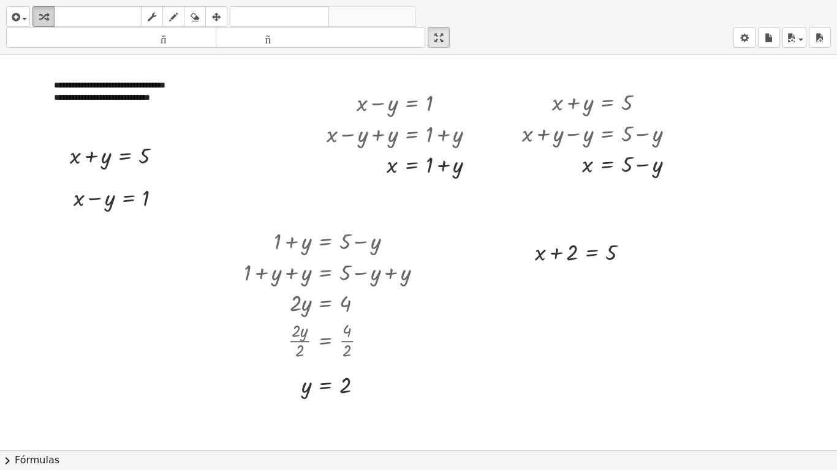
click at [40, 7] on button "transformar" at bounding box center [43, 16] width 22 height 21
click at [219, 17] on icon "button" at bounding box center [216, 17] width 9 height 15
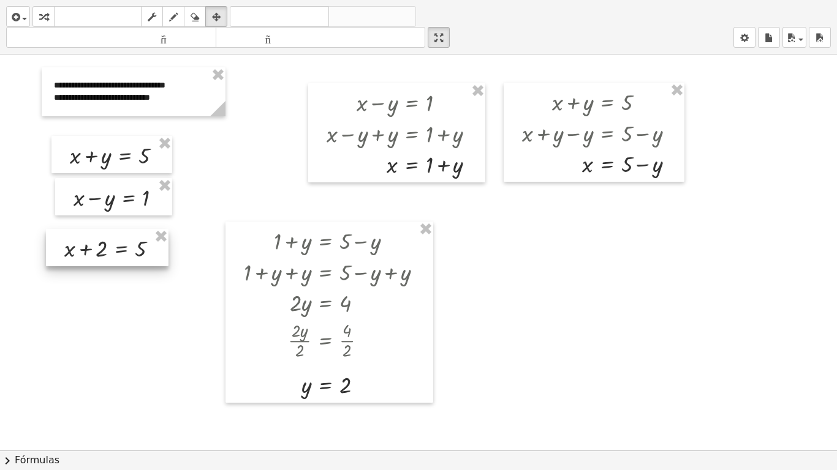
drag, startPoint x: 579, startPoint y: 258, endPoint x: 108, endPoint y: 254, distance: 470.4
click at [108, 254] on div at bounding box center [107, 247] width 122 height 37
click at [46, 17] on icon "button" at bounding box center [43, 17] width 9 height 15
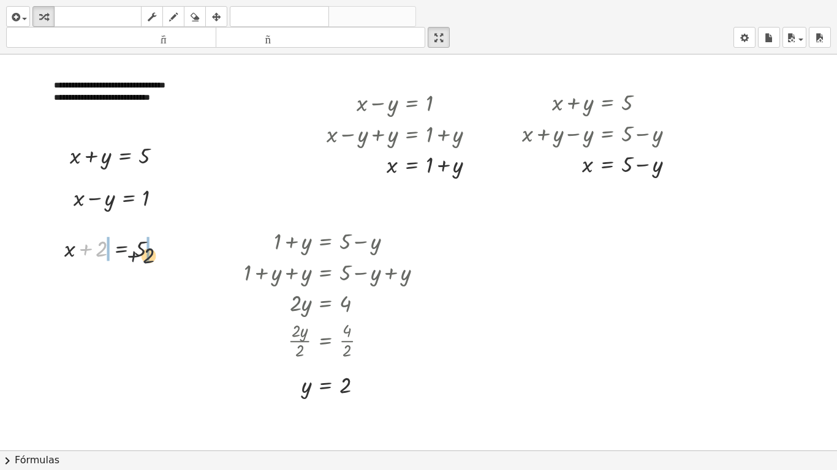
drag, startPoint x: 96, startPoint y: 251, endPoint x: 148, endPoint y: 258, distance: 52.6
click at [69, 253] on div at bounding box center [115, 247] width 179 height 31
click at [85, 276] on div at bounding box center [115, 278] width 179 height 31
click at [162, 309] on div at bounding box center [115, 309] width 179 height 31
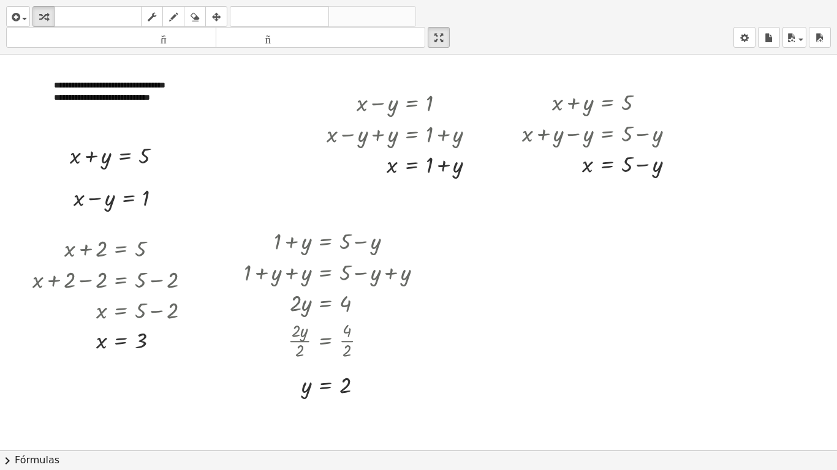
click at [494, 296] on div at bounding box center [418, 451] width 837 height 793
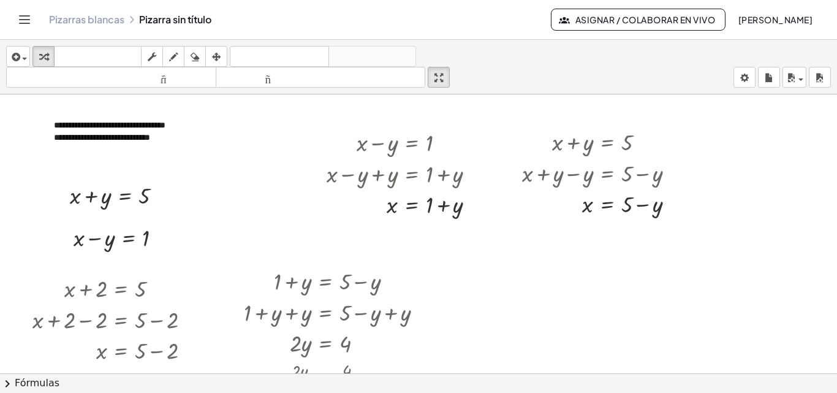
click at [442, 75] on icon "button" at bounding box center [438, 77] width 9 height 15
click at [441, 78] on icon "button" at bounding box center [438, 77] width 9 height 15
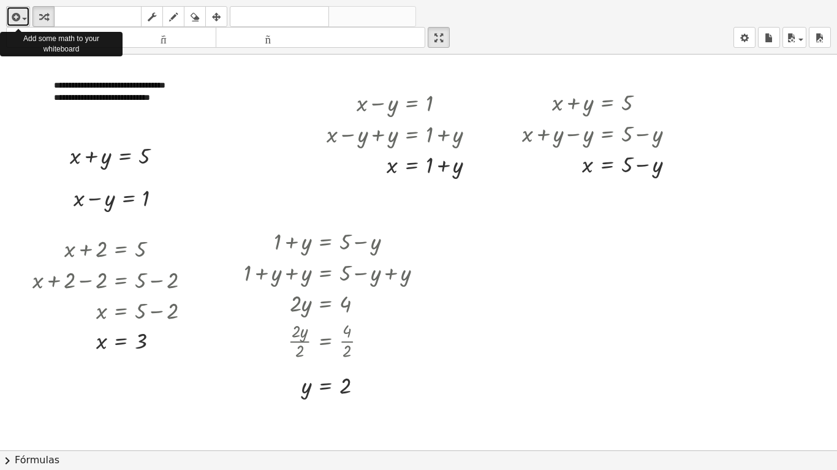
click at [18, 18] on icon "button" at bounding box center [14, 17] width 11 height 15
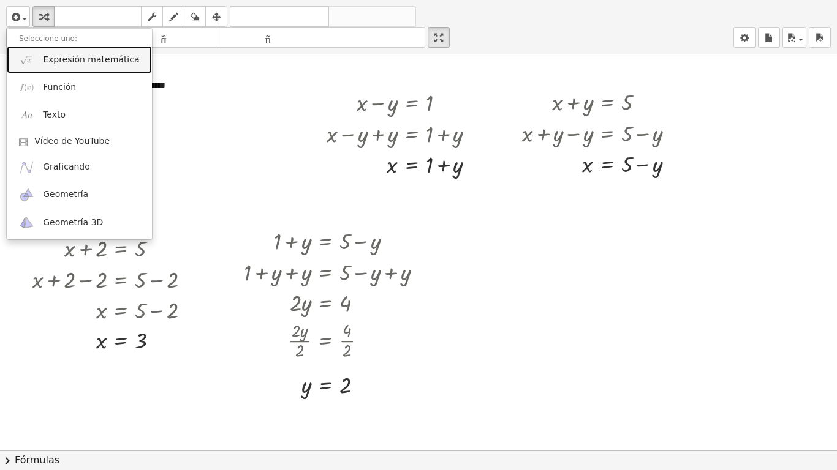
click at [31, 57] on img at bounding box center [26, 59] width 15 height 15
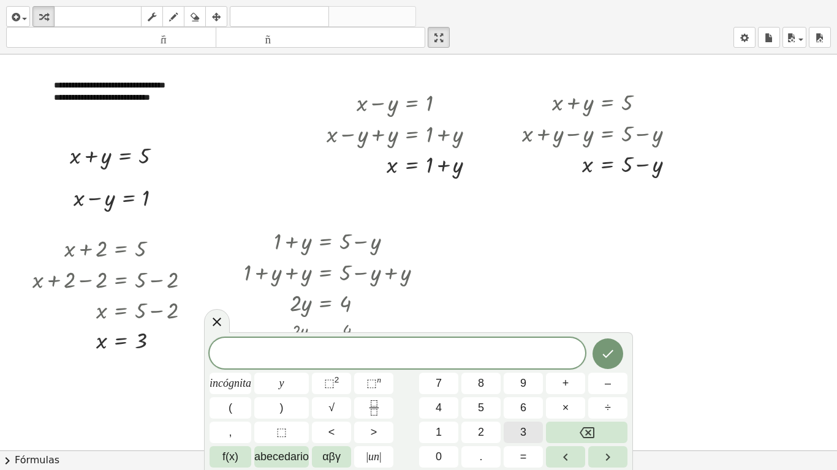
click at [522, 392] on font "3" at bounding box center [523, 432] width 6 height 12
click at [566, 385] on font "+" at bounding box center [565, 383] width 7 height 12
click at [484, 392] on button "2" at bounding box center [480, 432] width 39 height 21
click at [529, 392] on button "=" at bounding box center [522, 457] width 39 height 21
click at [487, 392] on button "5" at bounding box center [480, 408] width 39 height 21
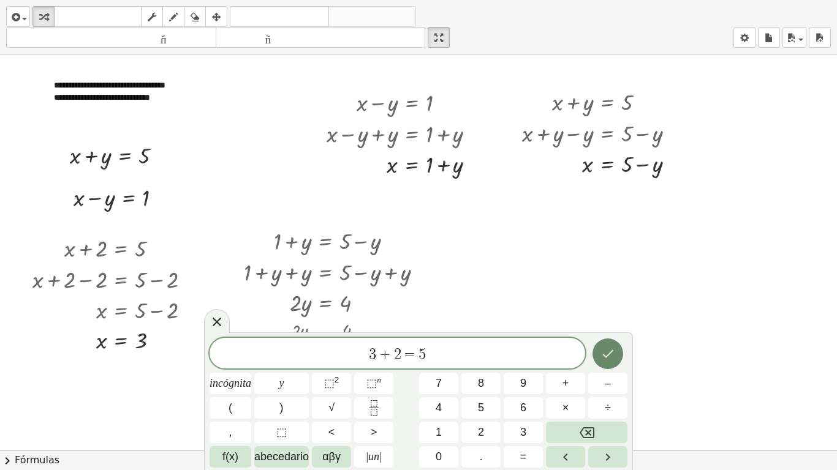
click at [607, 348] on icon "Hecho" at bounding box center [607, 354] width 15 height 15
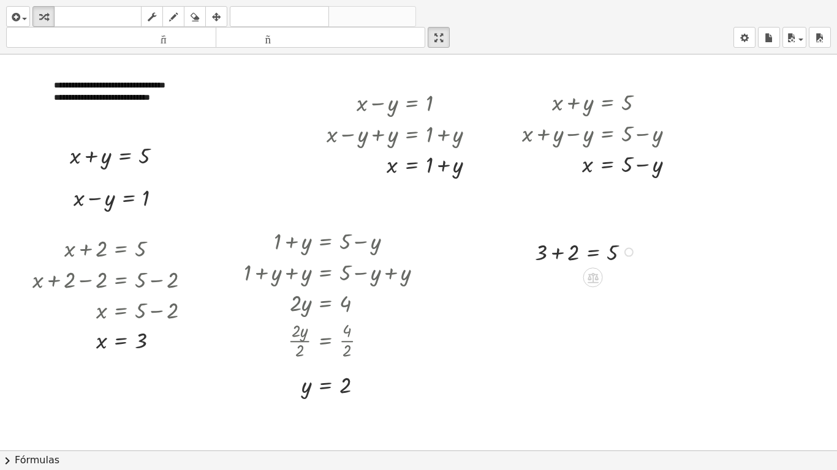
click at [560, 251] on div at bounding box center [587, 251] width 117 height 31
click at [21, 17] on span "button" at bounding box center [21, 18] width 2 height 9
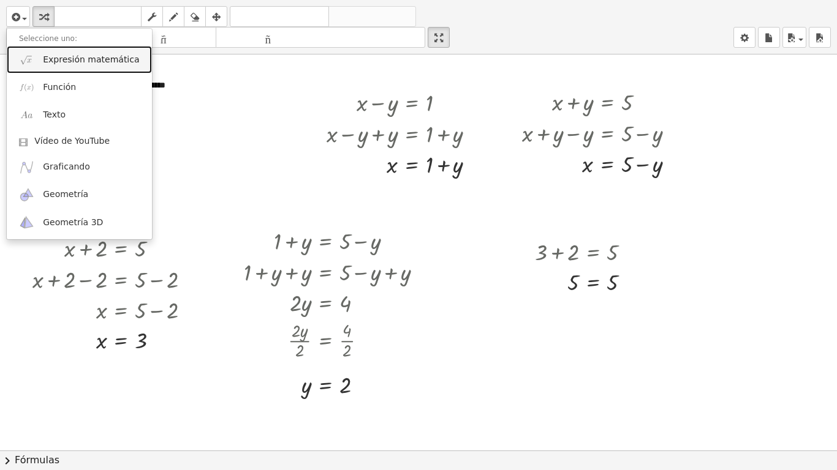
click at [42, 61] on link "Expresión matemática" at bounding box center [79, 60] width 145 height 28
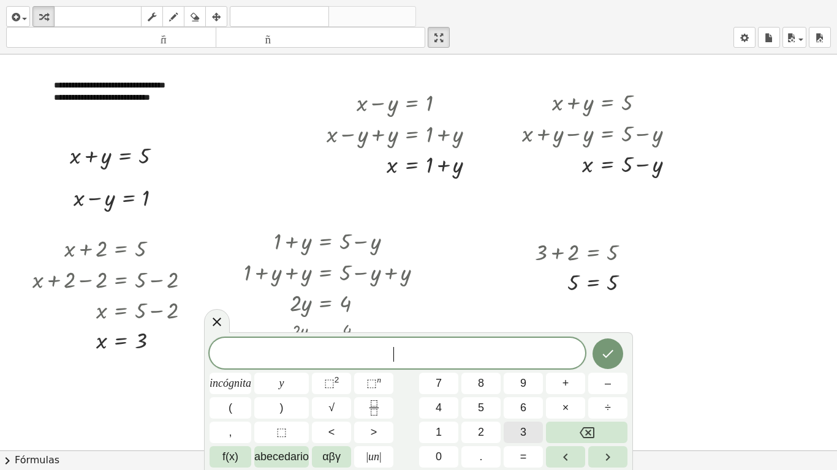
click at [523, 392] on font "3" at bounding box center [523, 432] width 6 height 12
click at [605, 383] on font "–" at bounding box center [608, 383] width 6 height 12
click at [482, 392] on font "2" at bounding box center [481, 432] width 6 height 12
click at [524, 392] on font "=" at bounding box center [523, 457] width 7 height 12
click at [447, 392] on button "1" at bounding box center [438, 432] width 39 height 21
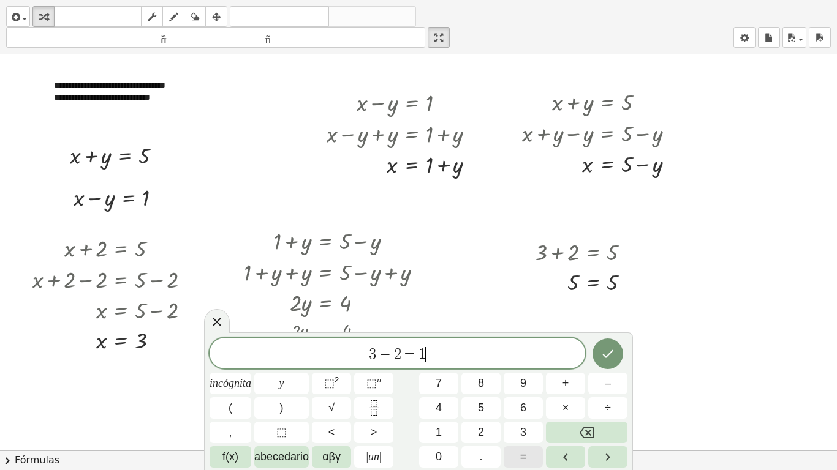
click at [531, 392] on button "=" at bounding box center [522, 457] width 39 height 21
click at [587, 392] on icon "Retroceso" at bounding box center [586, 433] width 15 height 15
click at [604, 357] on icon "Hecho" at bounding box center [607, 354] width 15 height 15
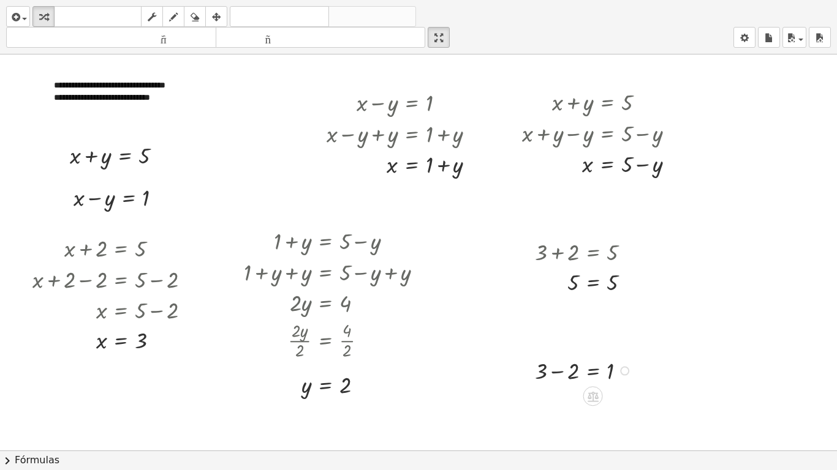
click at [556, 374] on div at bounding box center [585, 370] width 113 height 31
